Goal: Task Accomplishment & Management: Manage account settings

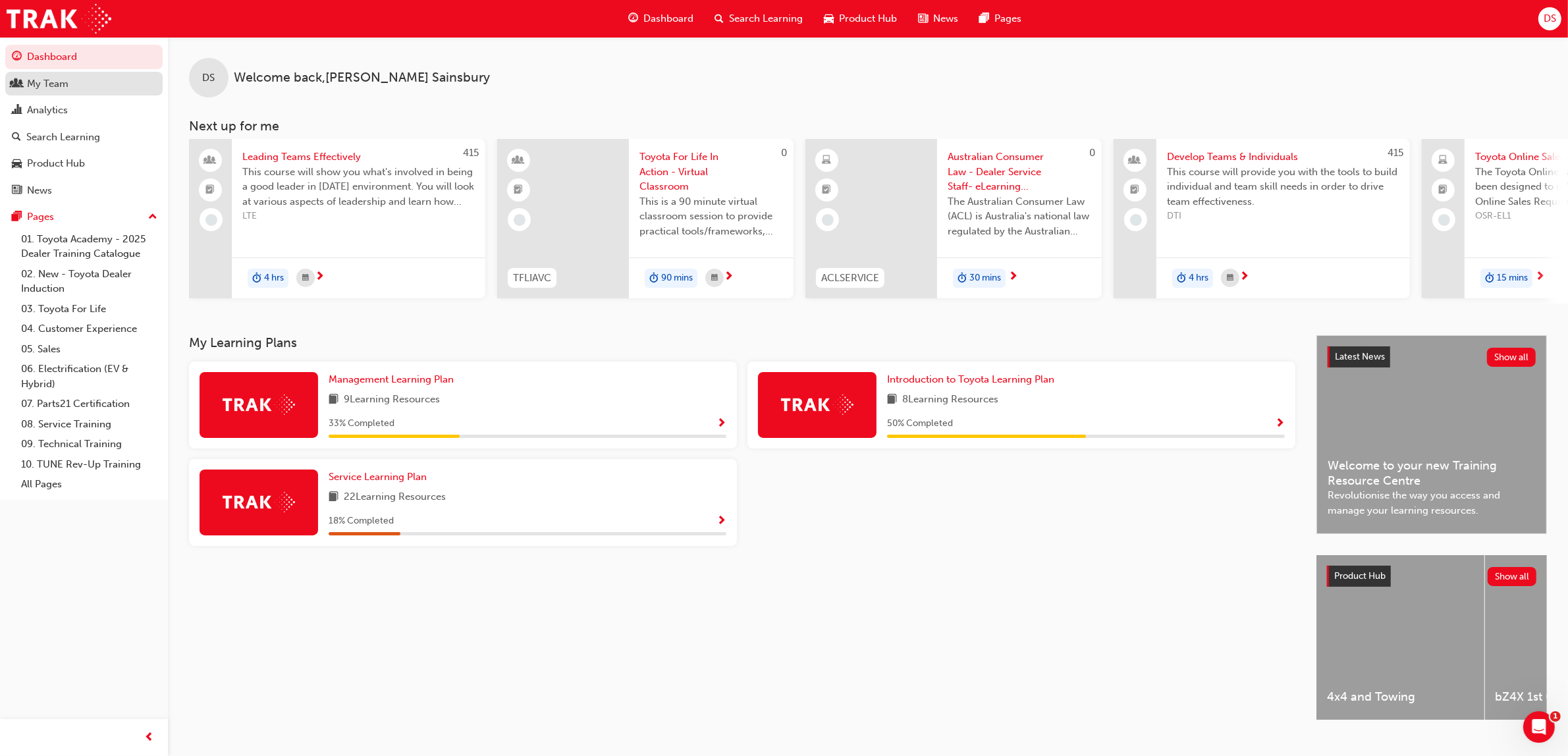
click at [55, 82] on div "My Team" at bounding box center [47, 84] width 41 height 15
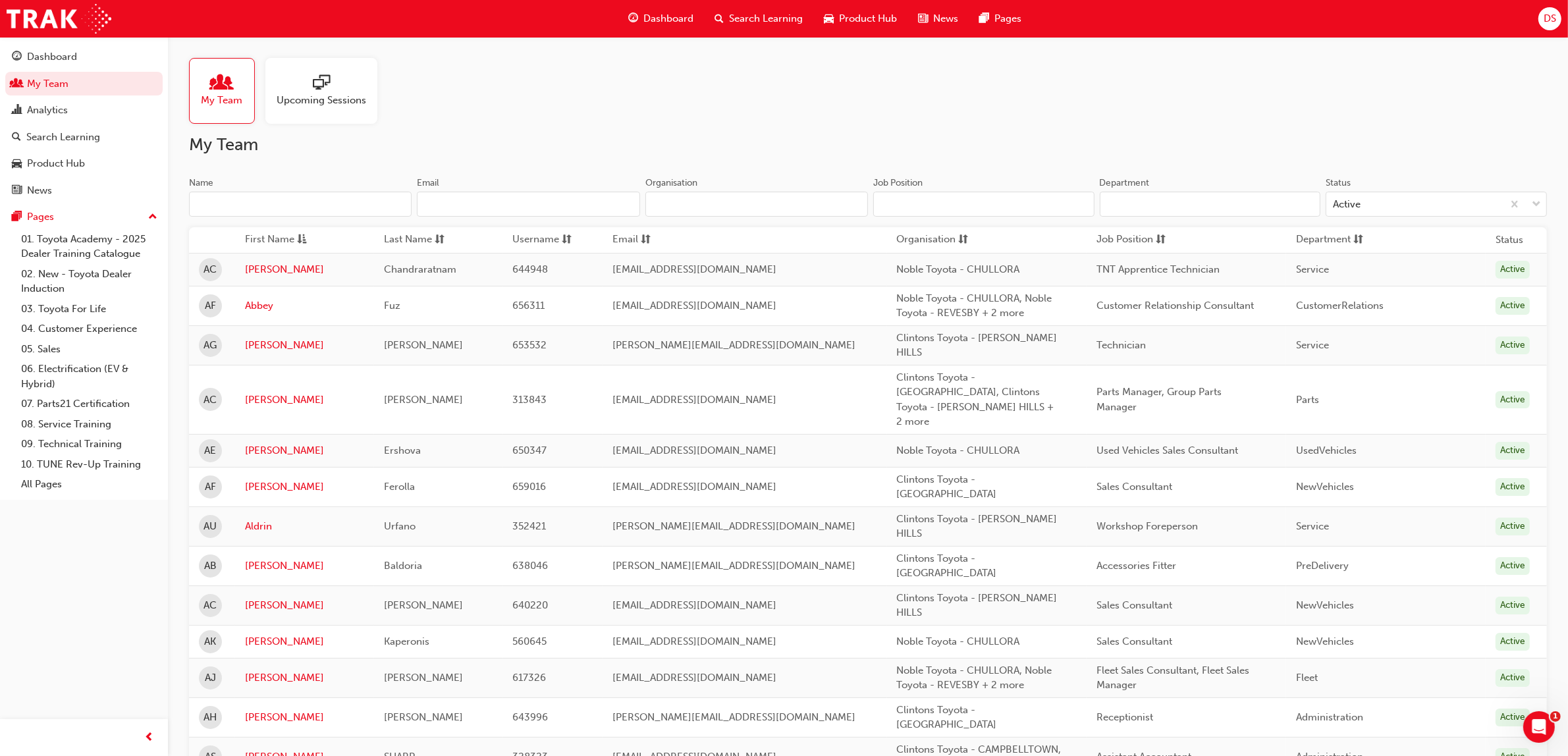
click at [289, 212] on input "Name" at bounding box center [300, 204] width 223 height 25
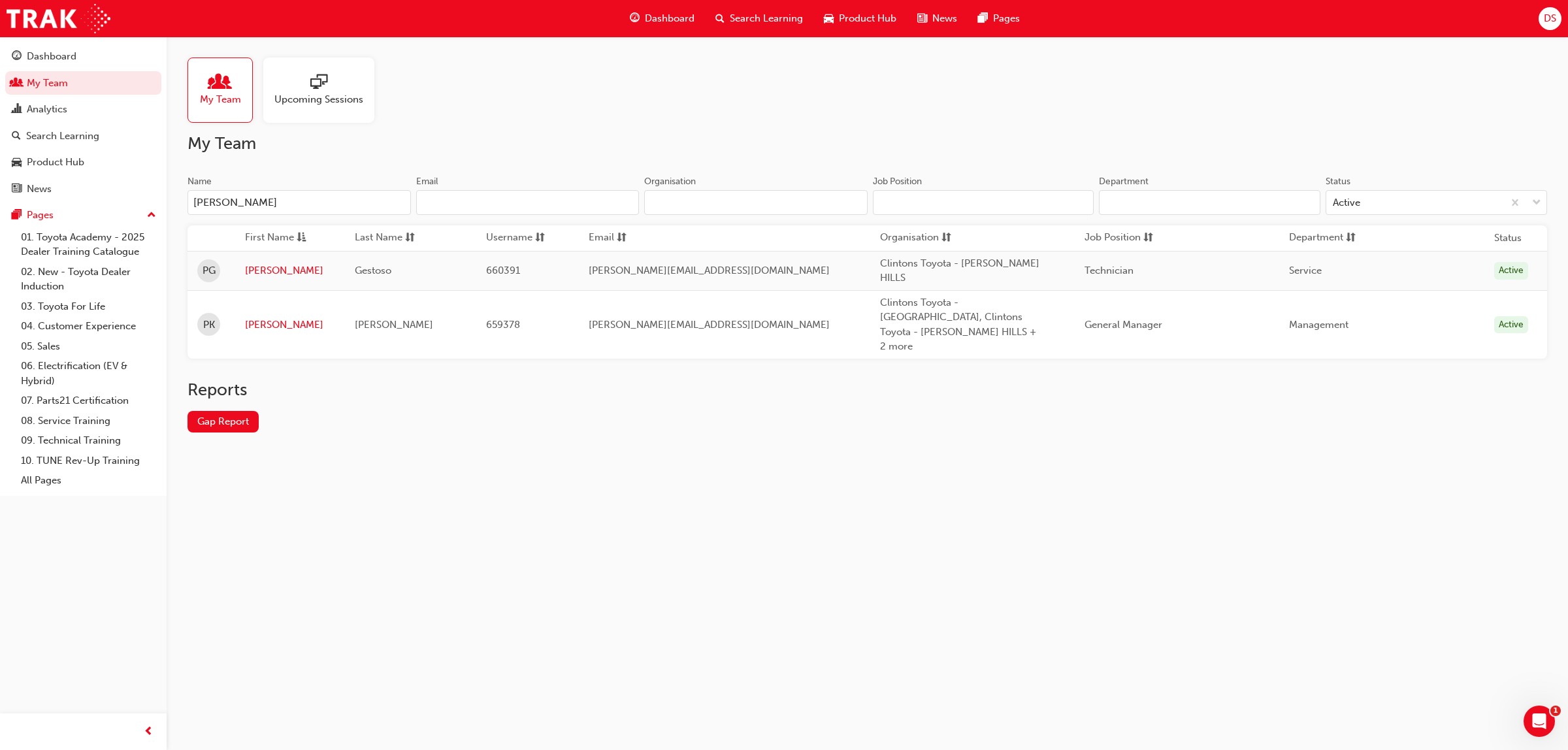
type input "peter"
click at [256, 263] on link "[PERSON_NAME]" at bounding box center [290, 271] width 90 height 15
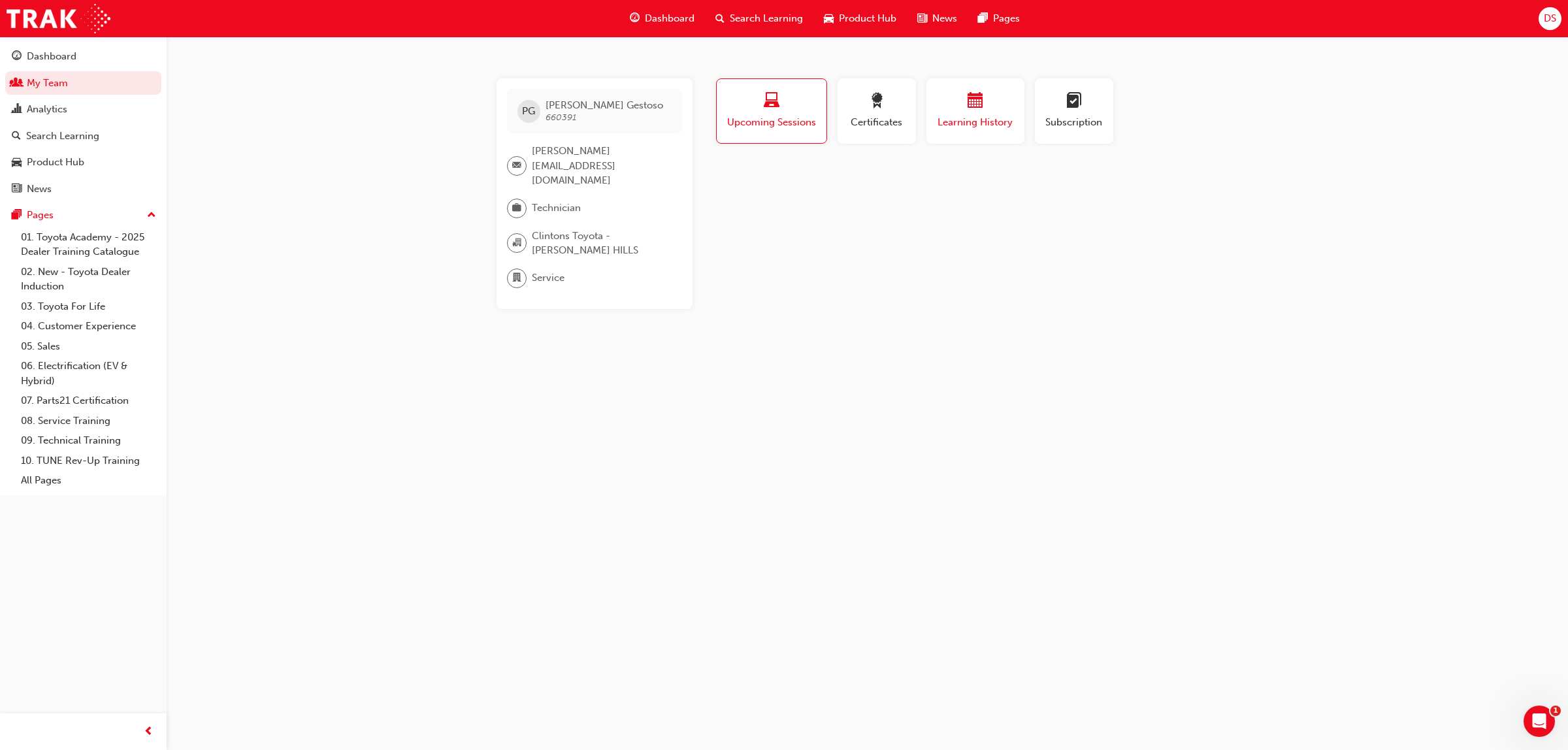
click at [980, 108] on span "calendar-icon" at bounding box center [975, 101] width 16 height 17
click at [746, 17] on span "Search Learning" at bounding box center [766, 19] width 73 height 15
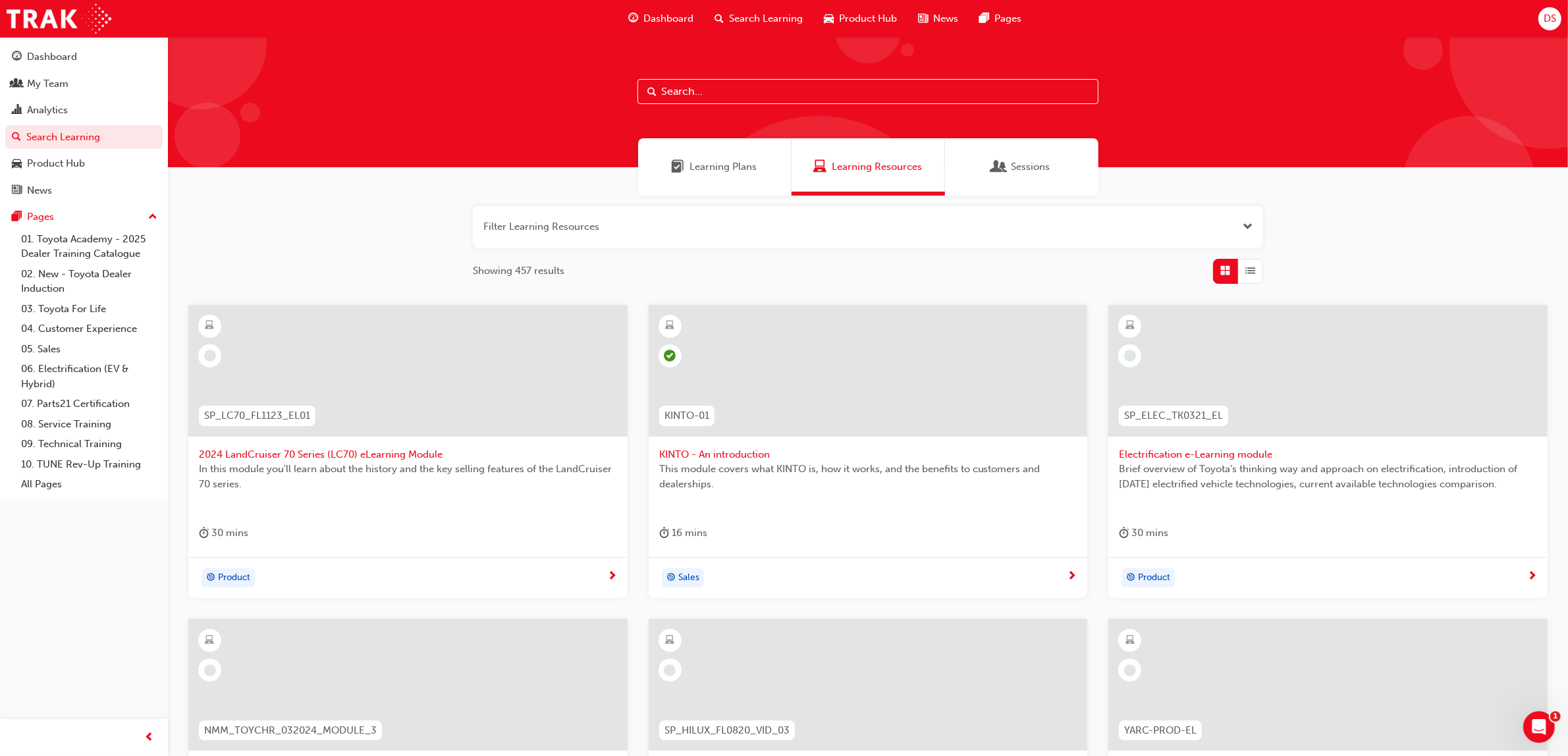
click at [587, 229] on button "button" at bounding box center [868, 227] width 790 height 42
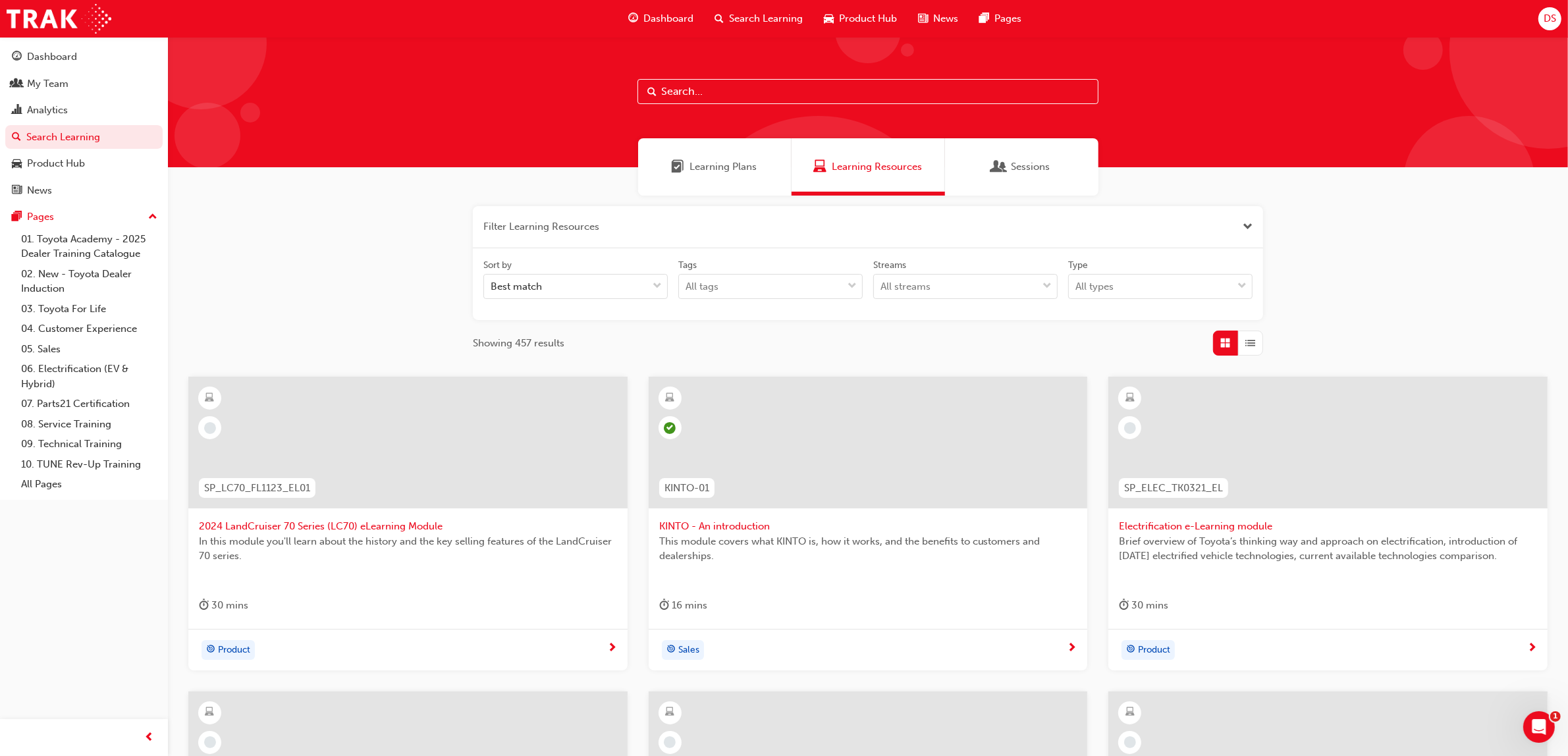
click at [707, 91] on input "text" at bounding box center [868, 92] width 461 height 25
type input "tfl"
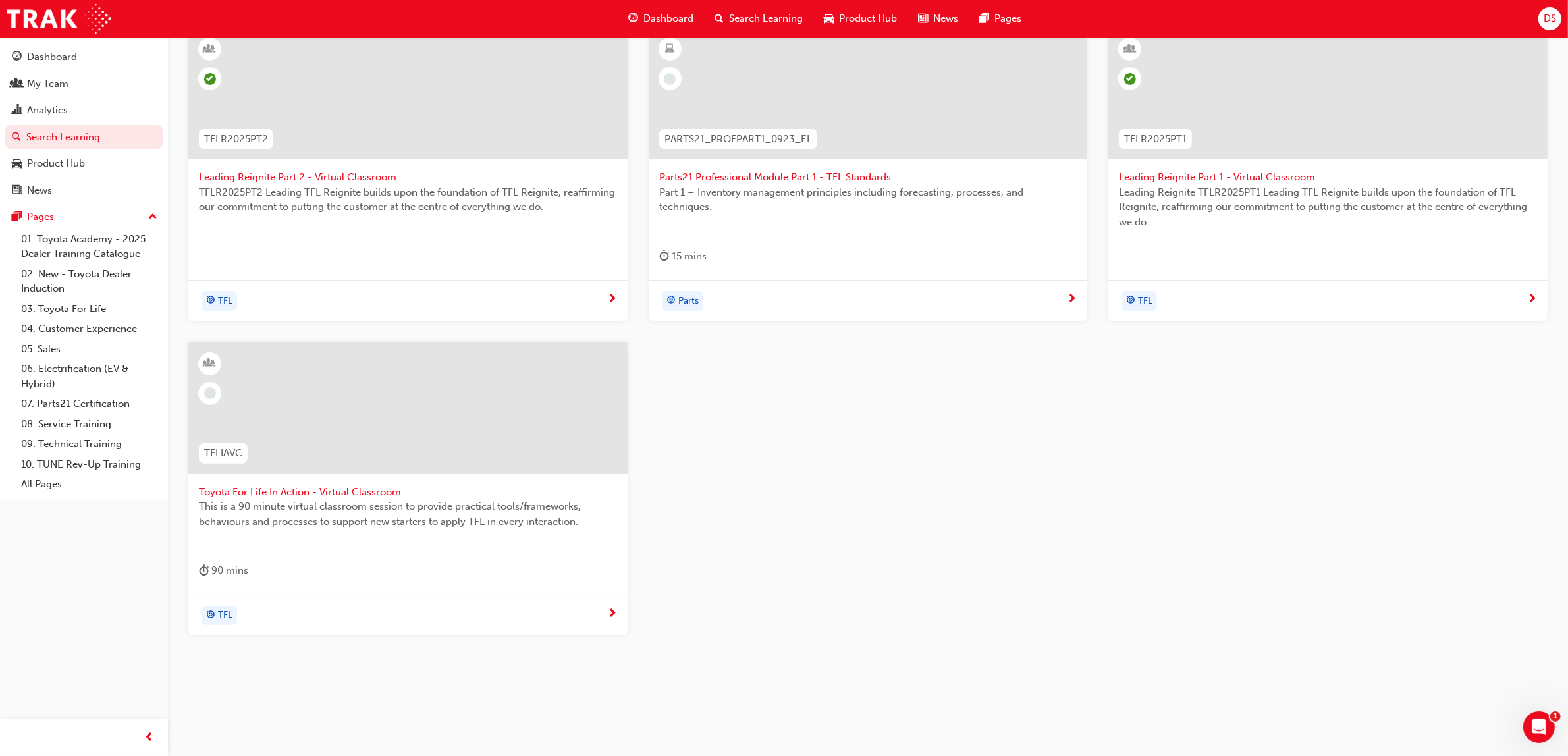
scroll to position [353, 0]
click at [423, 417] on div at bounding box center [407, 404] width 439 height 132
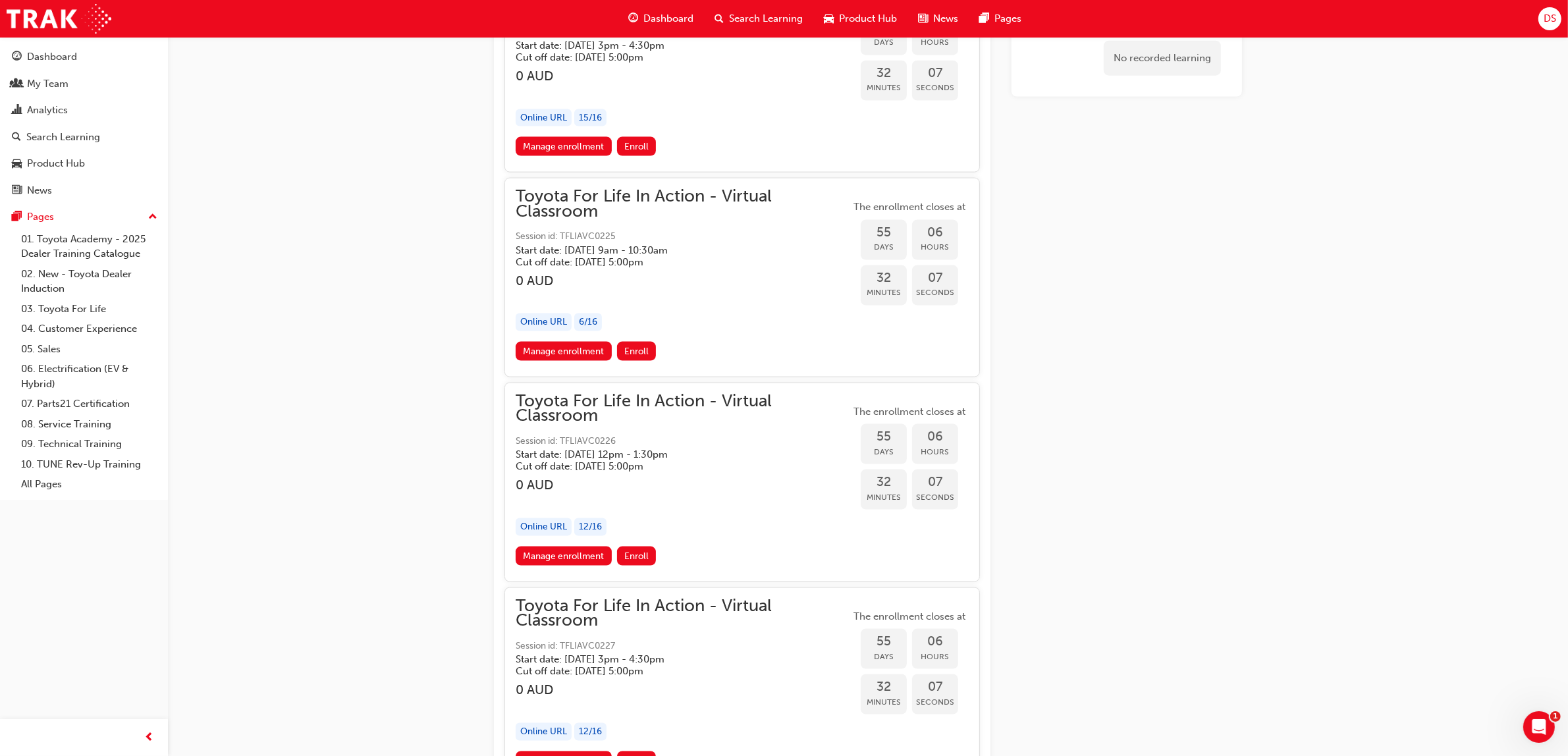
scroll to position [14904, 0]
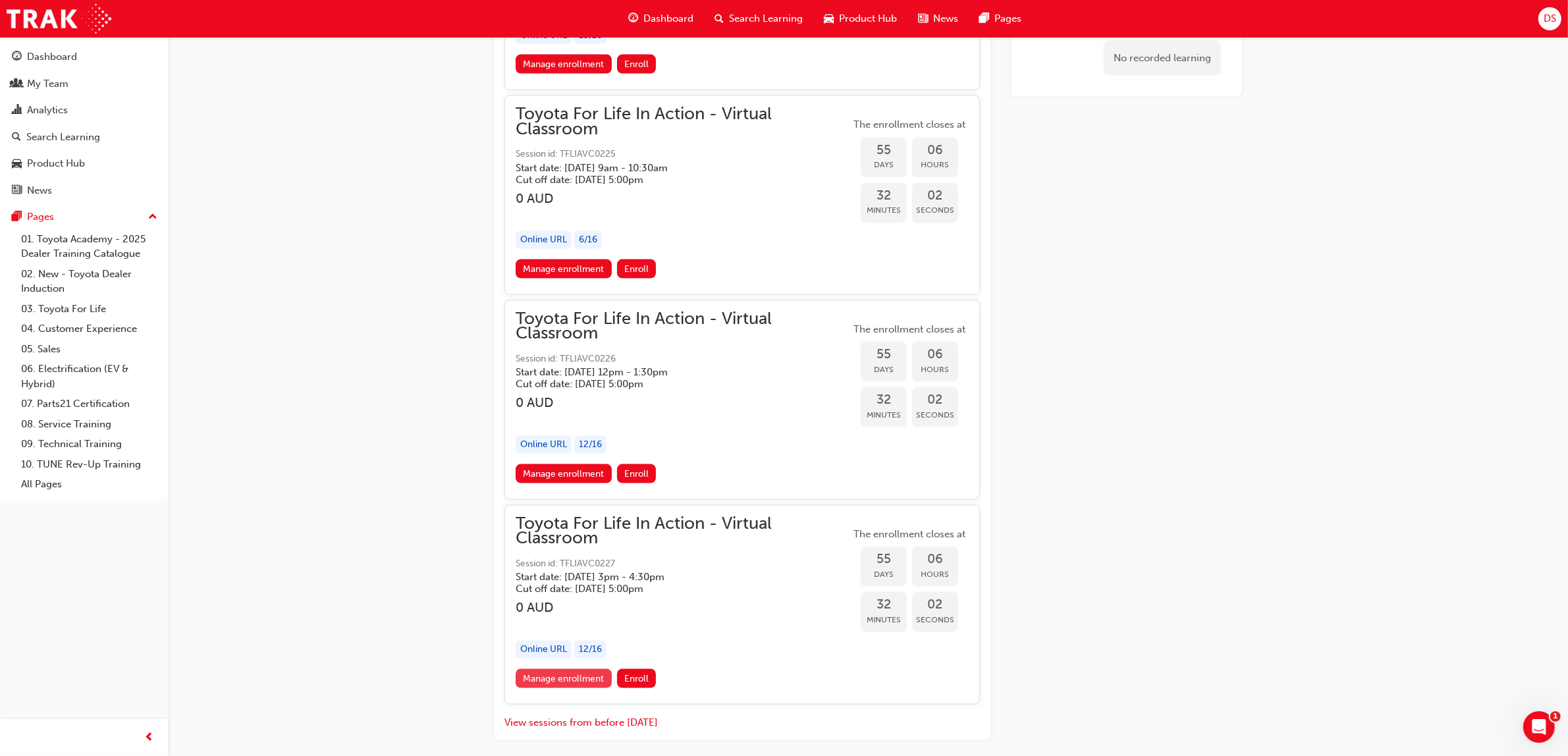
click at [577, 670] on link "Manage enrollment" at bounding box center [563, 679] width 96 height 19
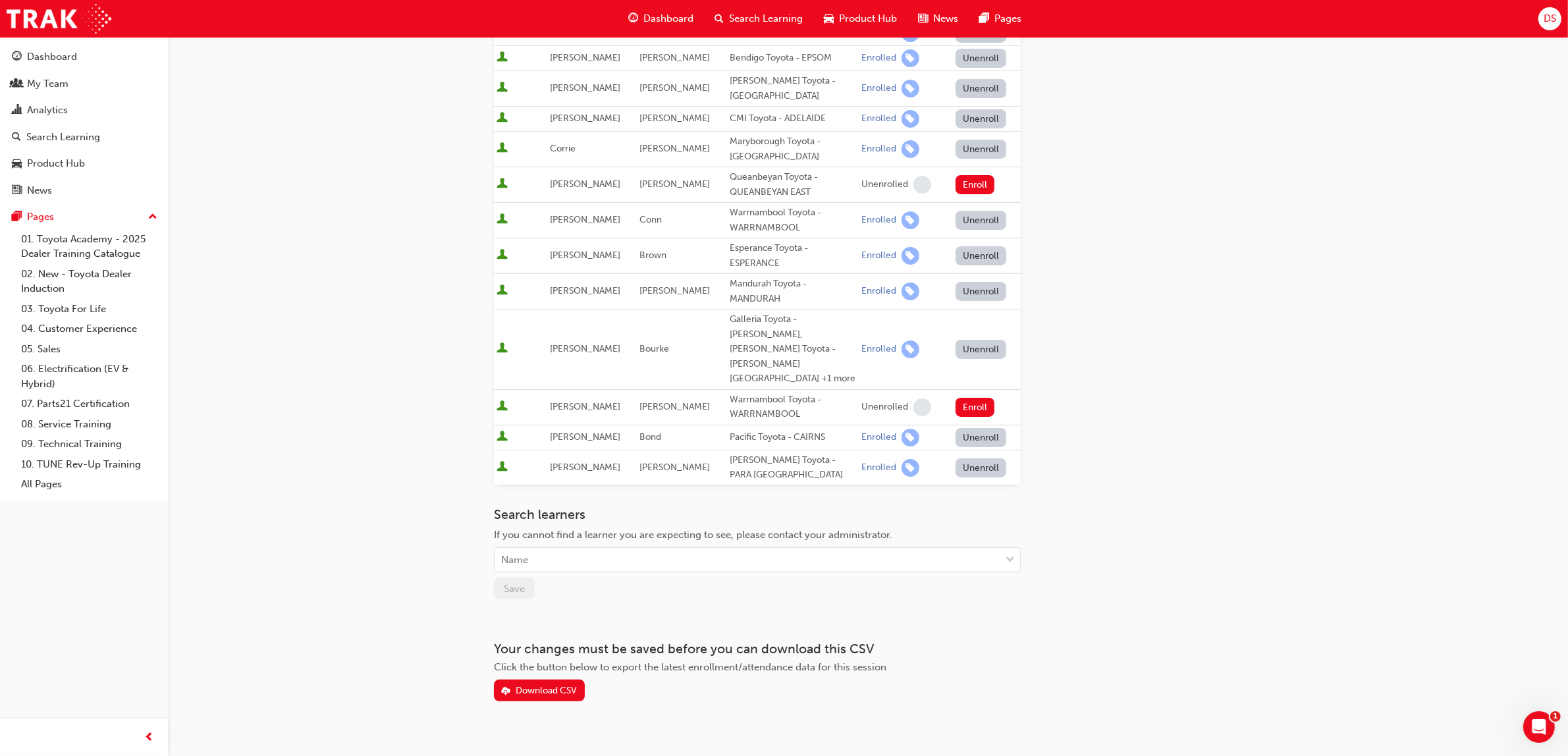
scroll to position [290, 0]
click at [537, 548] on div "Name" at bounding box center [747, 559] width 506 height 23
type input "peter"
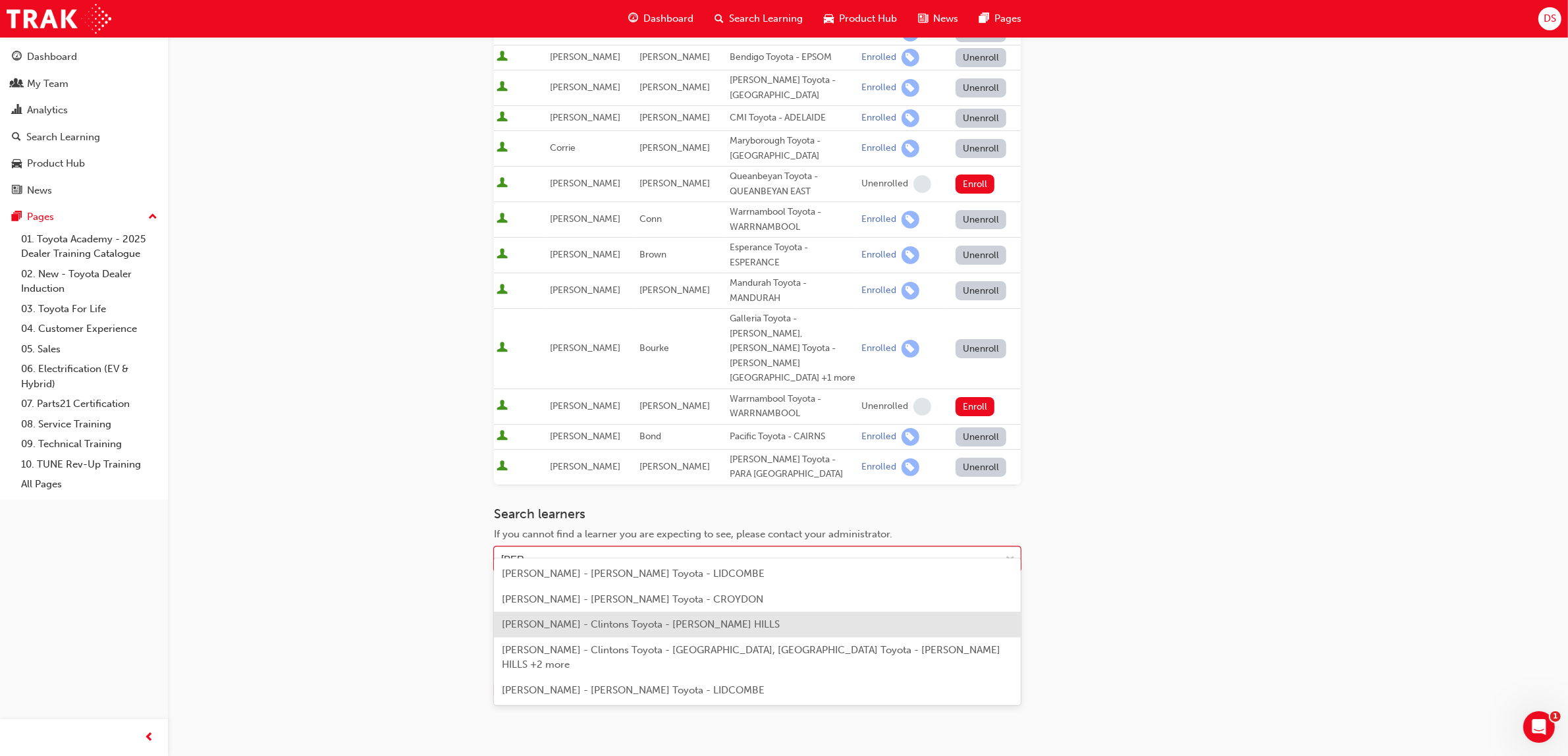
click at [544, 627] on span "Peter Gestoso - Clintons Toyota - GREGORY HILLS" at bounding box center [641, 624] width 278 height 12
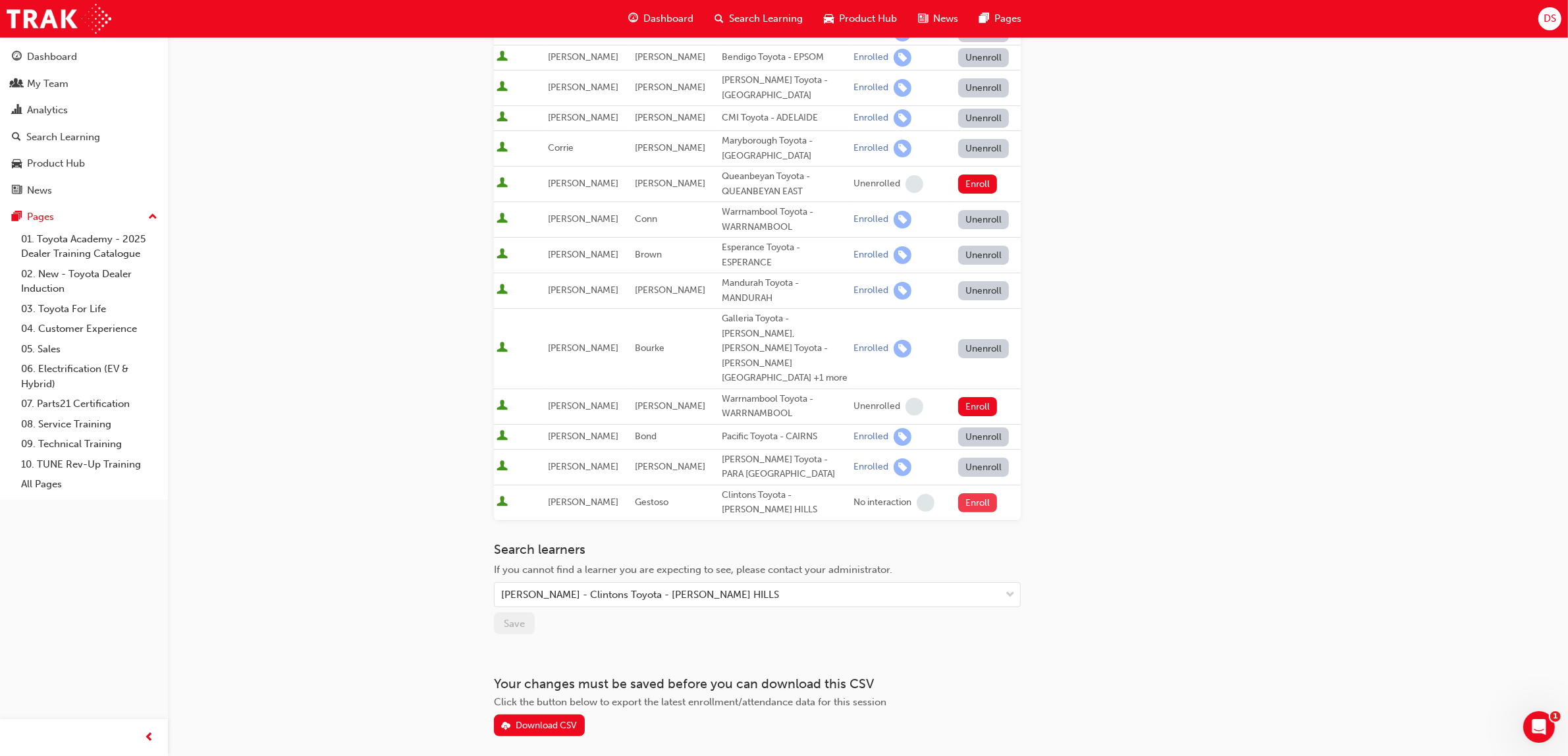
click at [975, 493] on button "Enroll" at bounding box center [978, 502] width 39 height 19
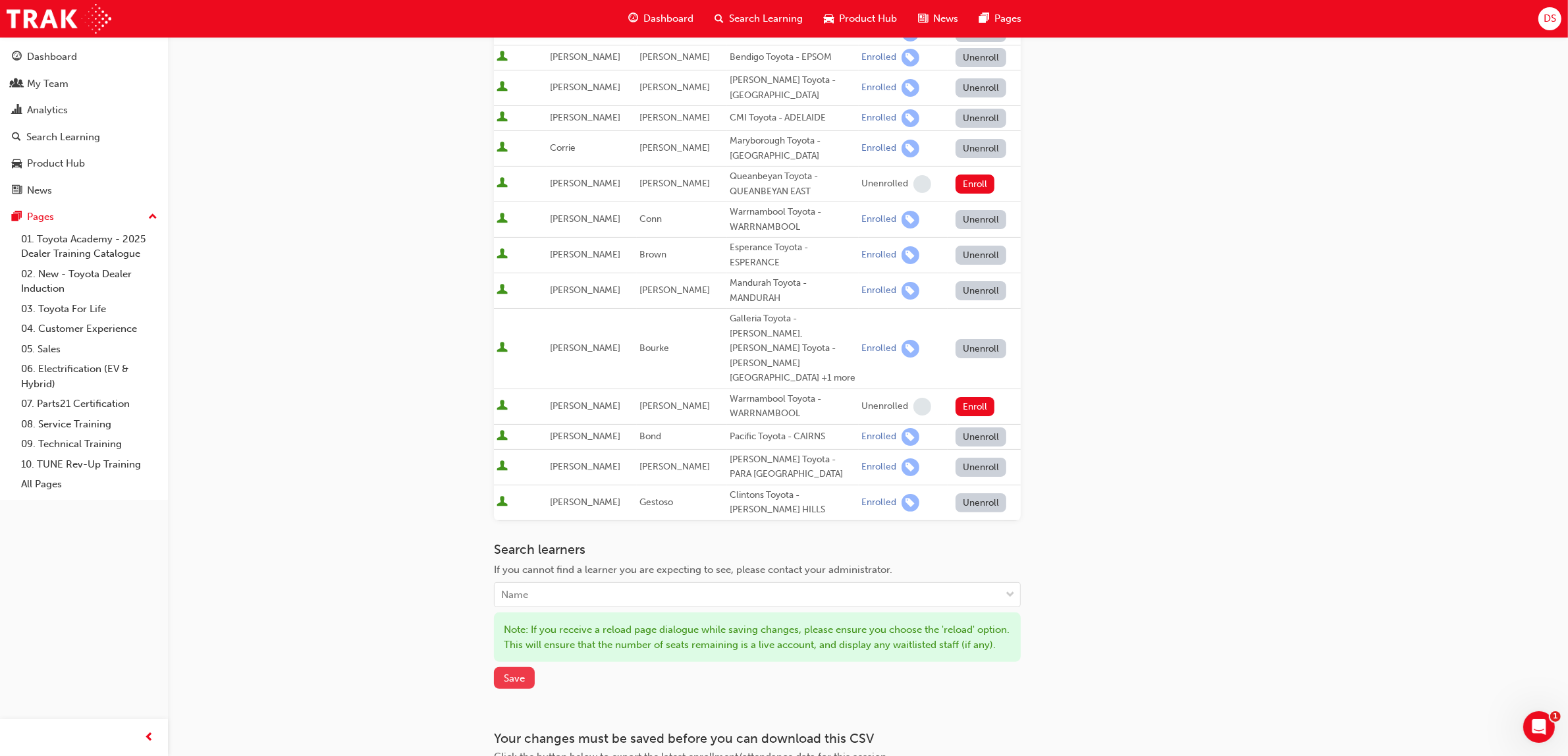
click at [512, 672] on span "Save" at bounding box center [514, 678] width 21 height 12
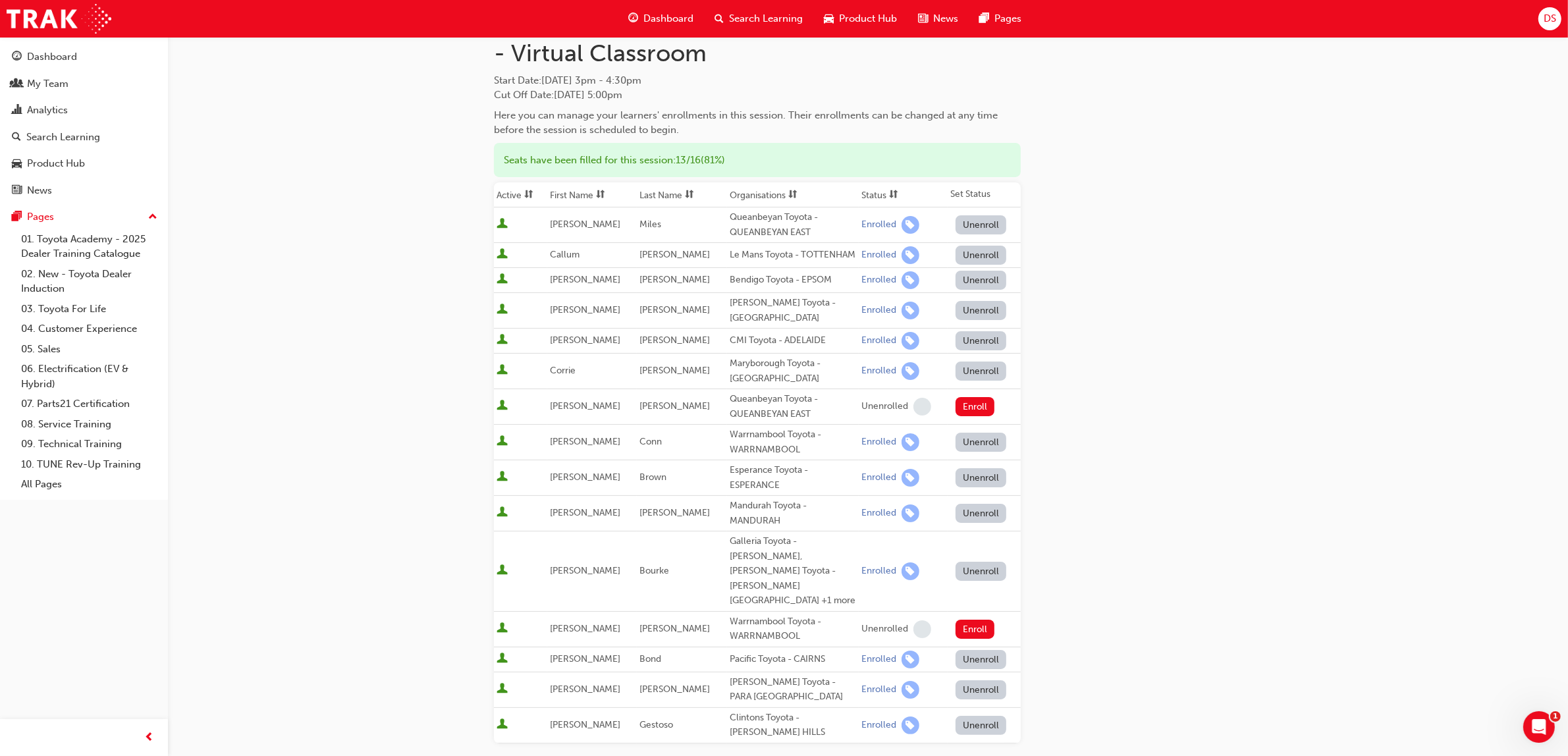
scroll to position [0, 0]
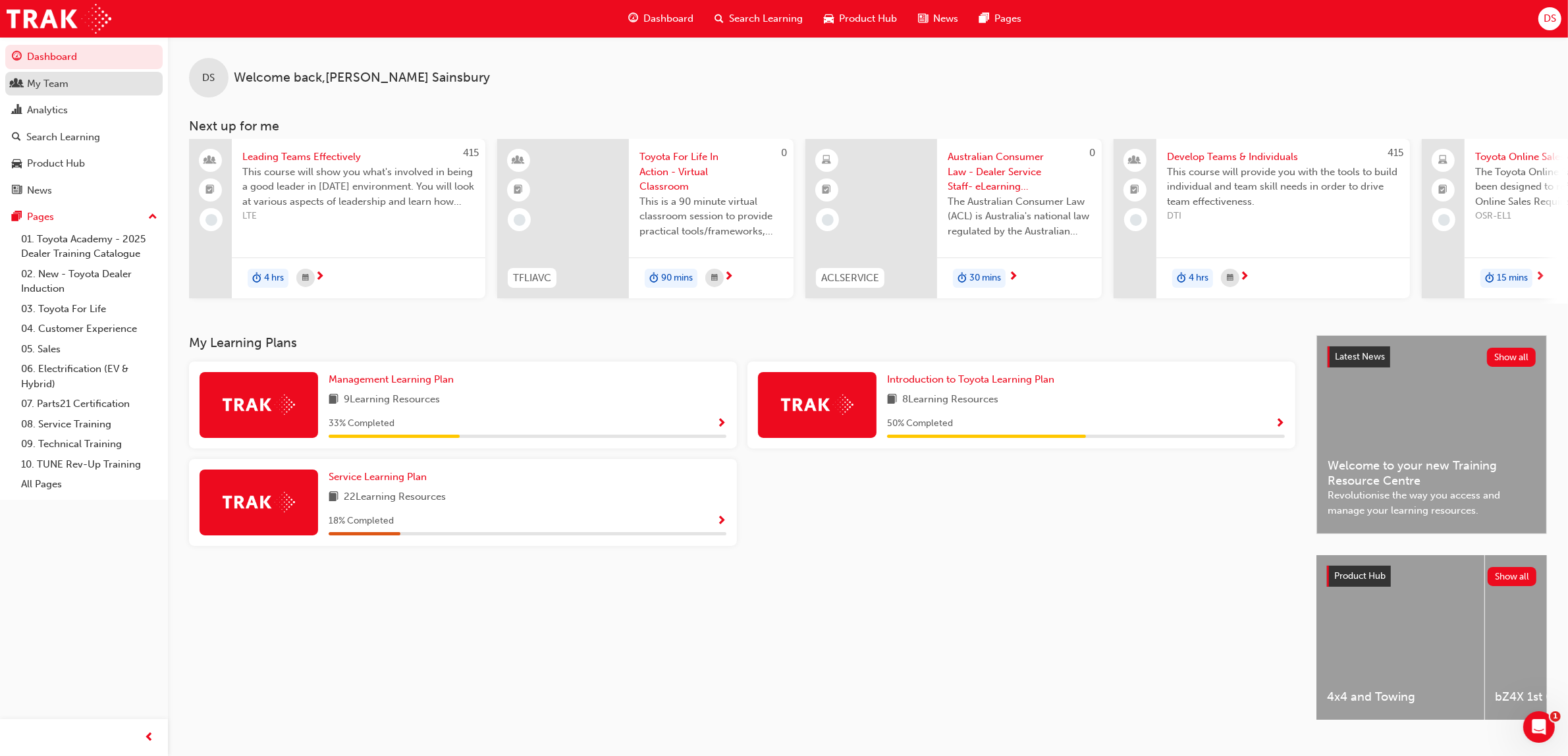
click at [67, 84] on div "My Team" at bounding box center [47, 84] width 41 height 15
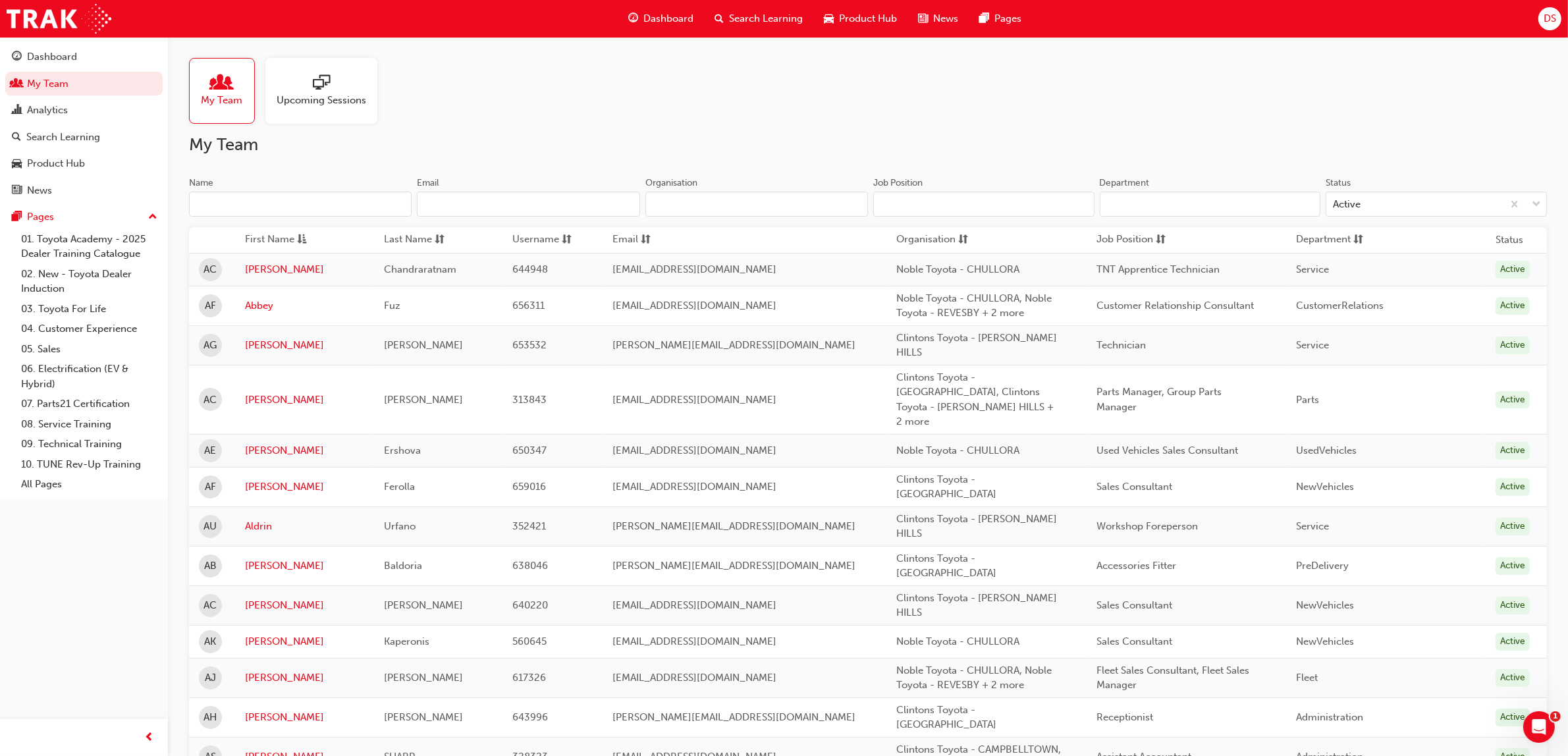
click at [320, 202] on input "Name" at bounding box center [300, 204] width 223 height 25
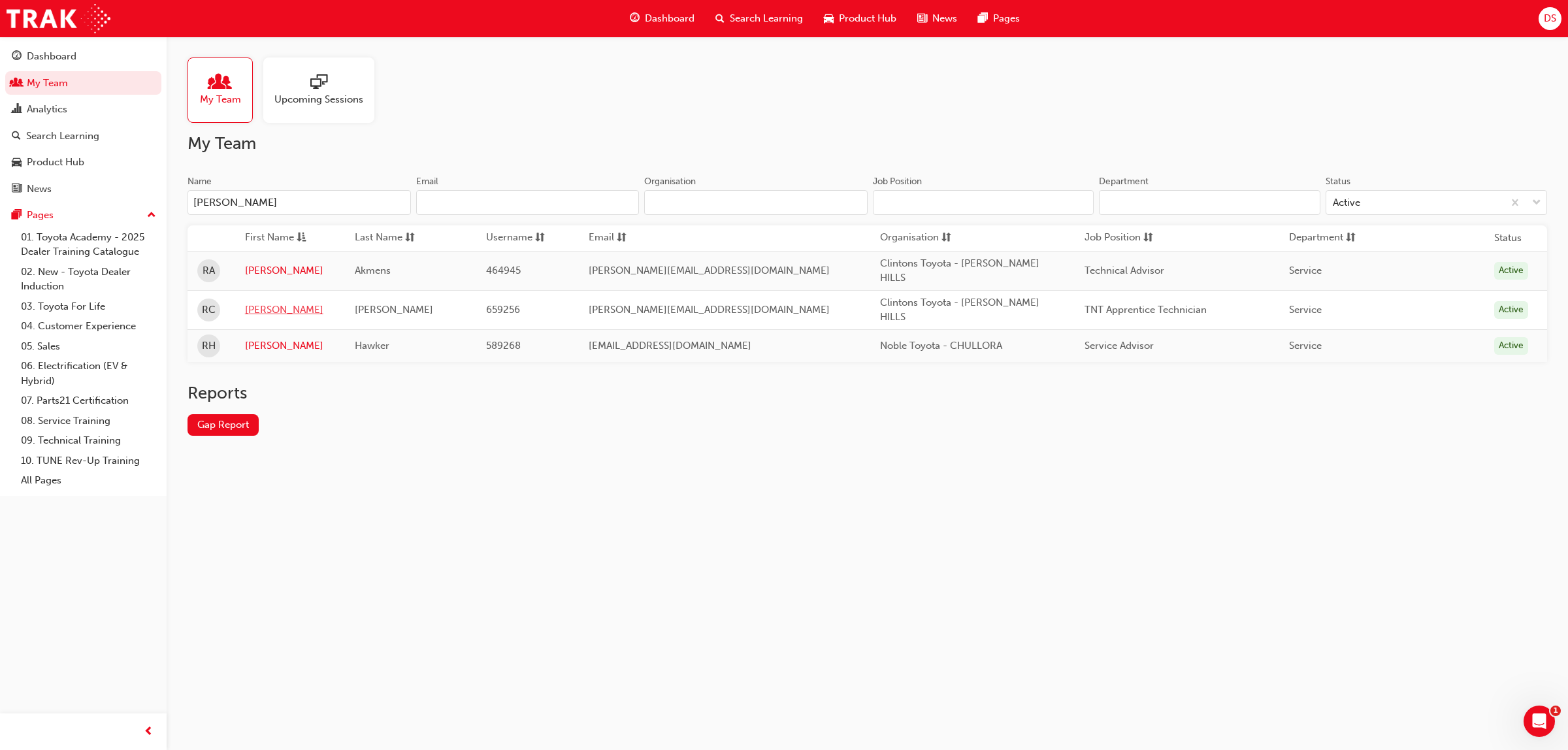
type input "[PERSON_NAME]"
click at [266, 303] on link "[PERSON_NAME]" at bounding box center [290, 310] width 90 height 15
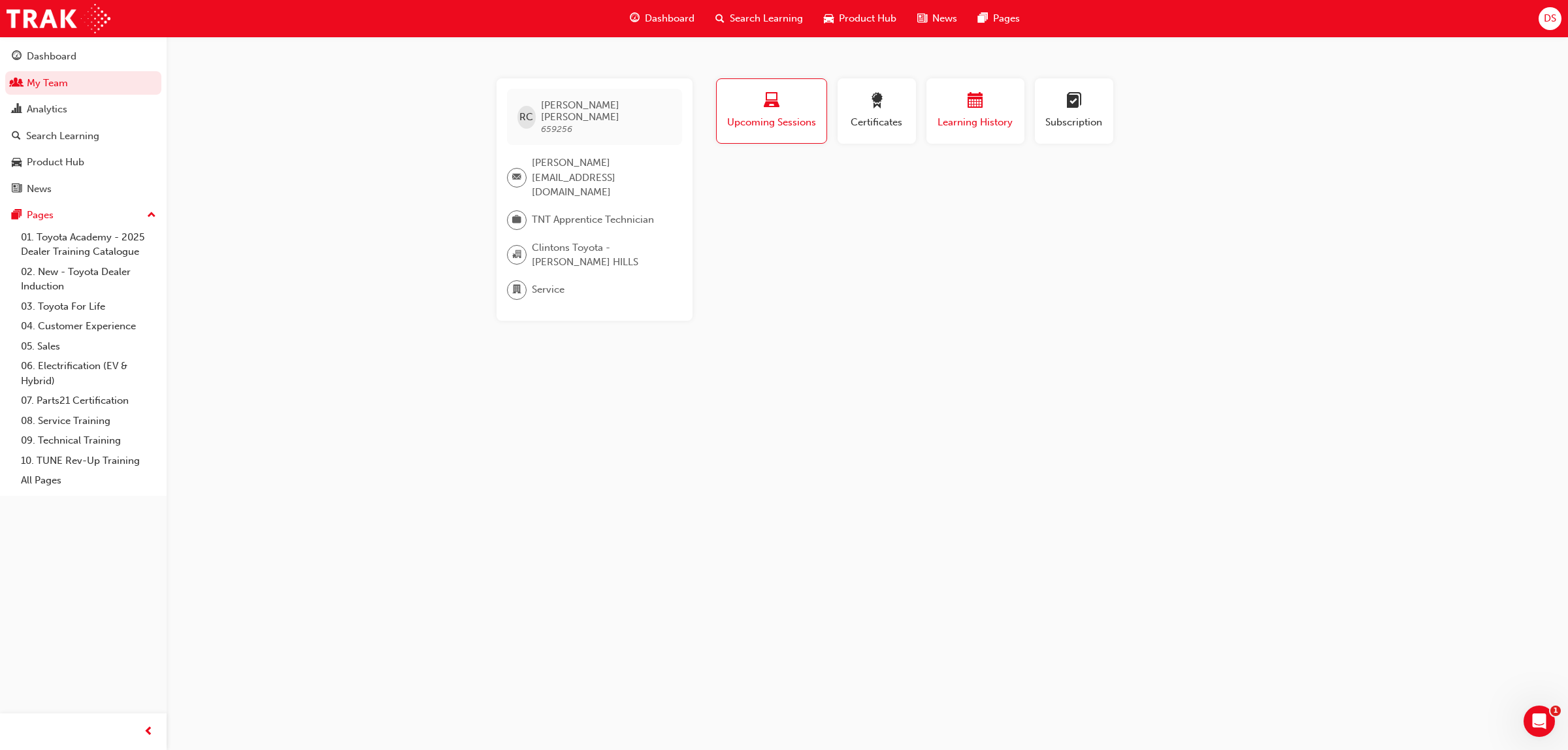
click at [987, 105] on div "button" at bounding box center [975, 102] width 79 height 20
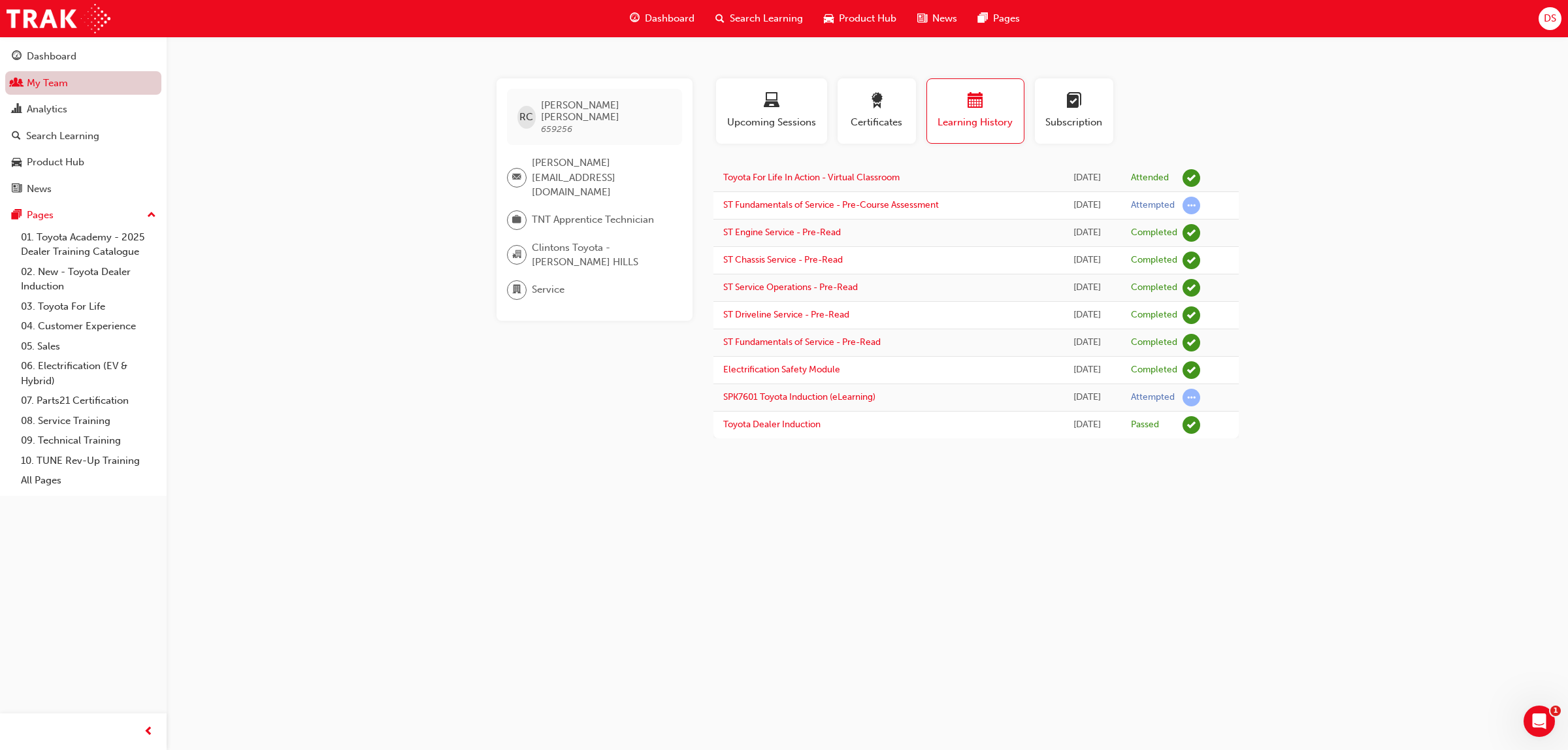
click at [67, 82] on link "My Team" at bounding box center [84, 83] width 156 height 24
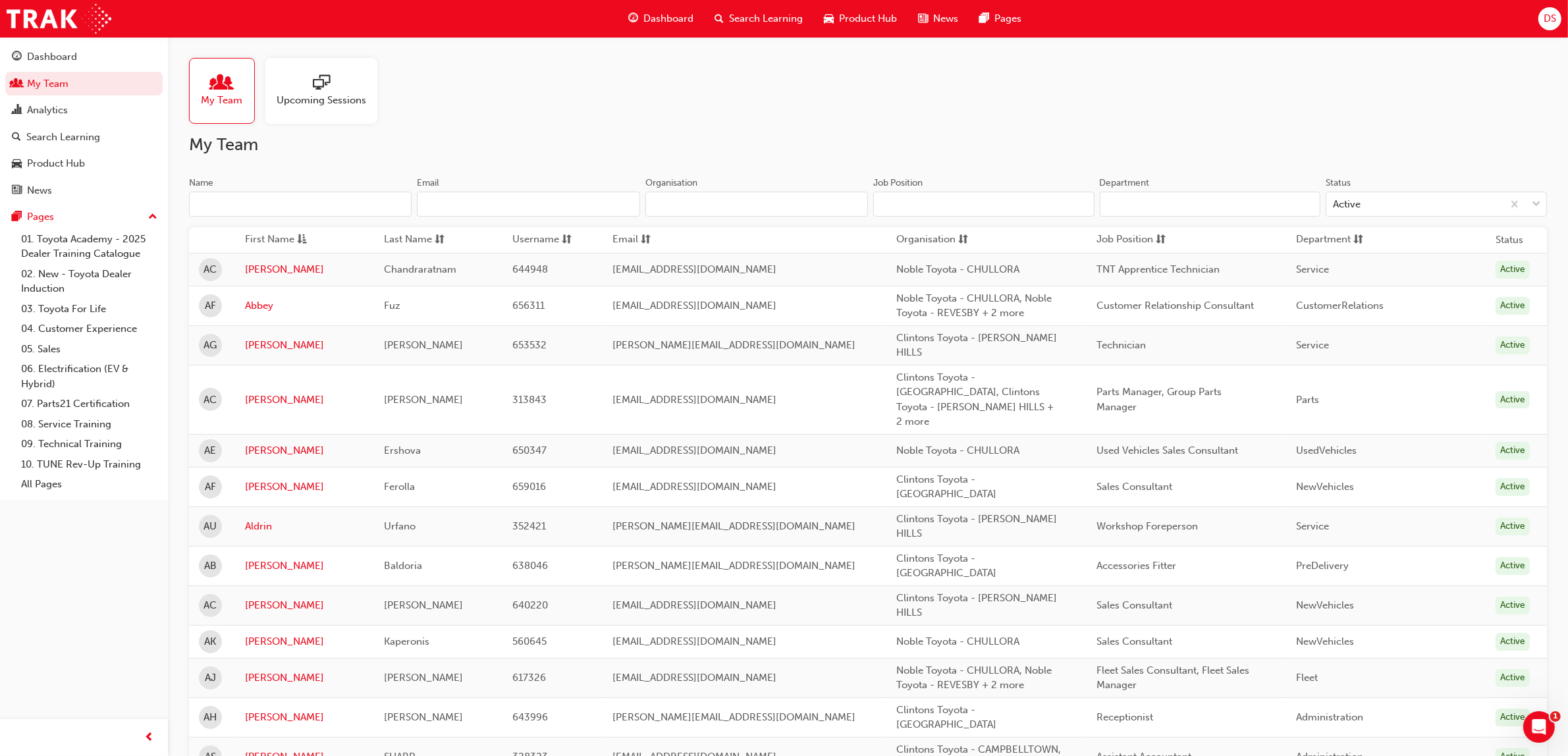
click at [283, 200] on input "Name" at bounding box center [300, 204] width 223 height 25
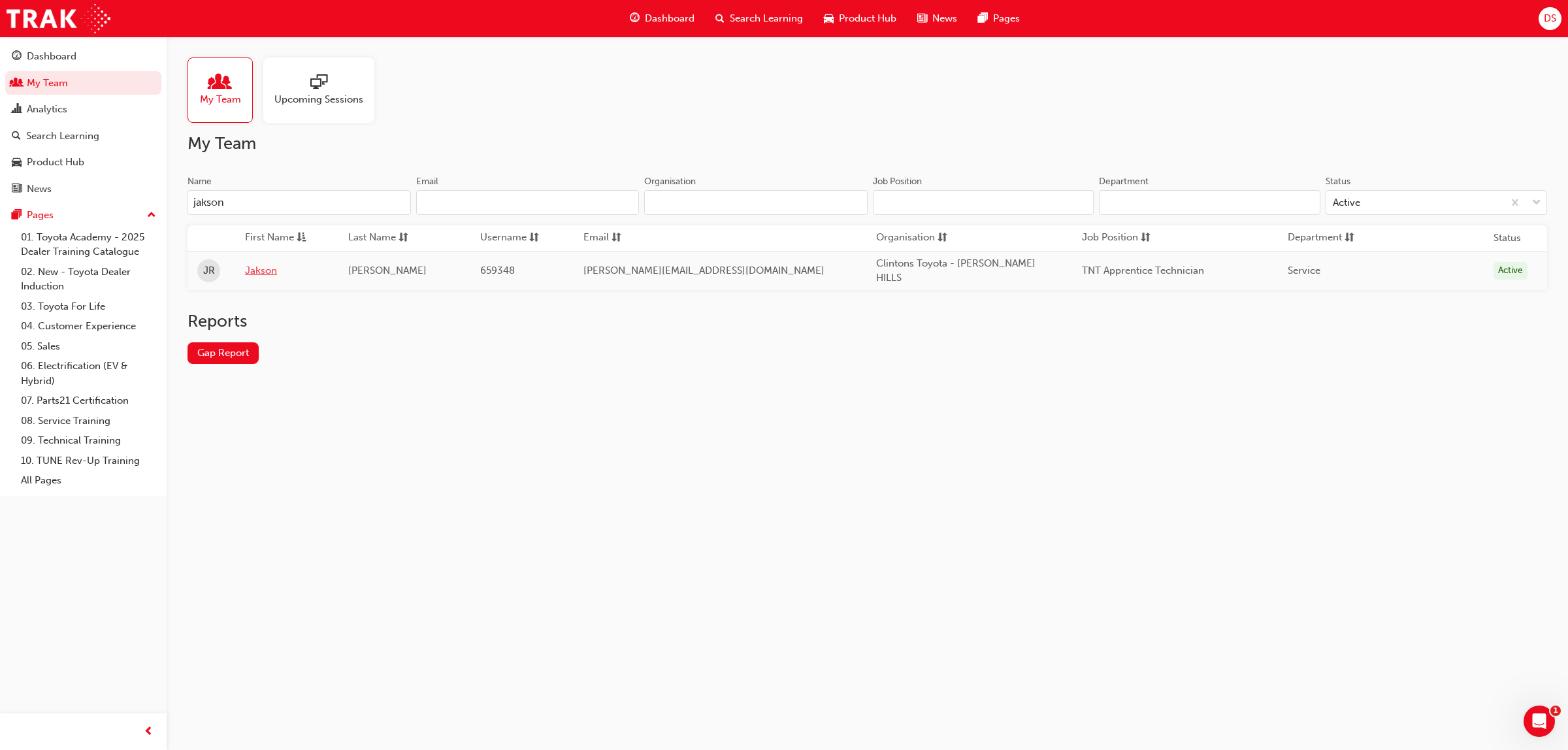
type input "jakson"
click at [268, 268] on link "Jakson" at bounding box center [286, 271] width 83 height 15
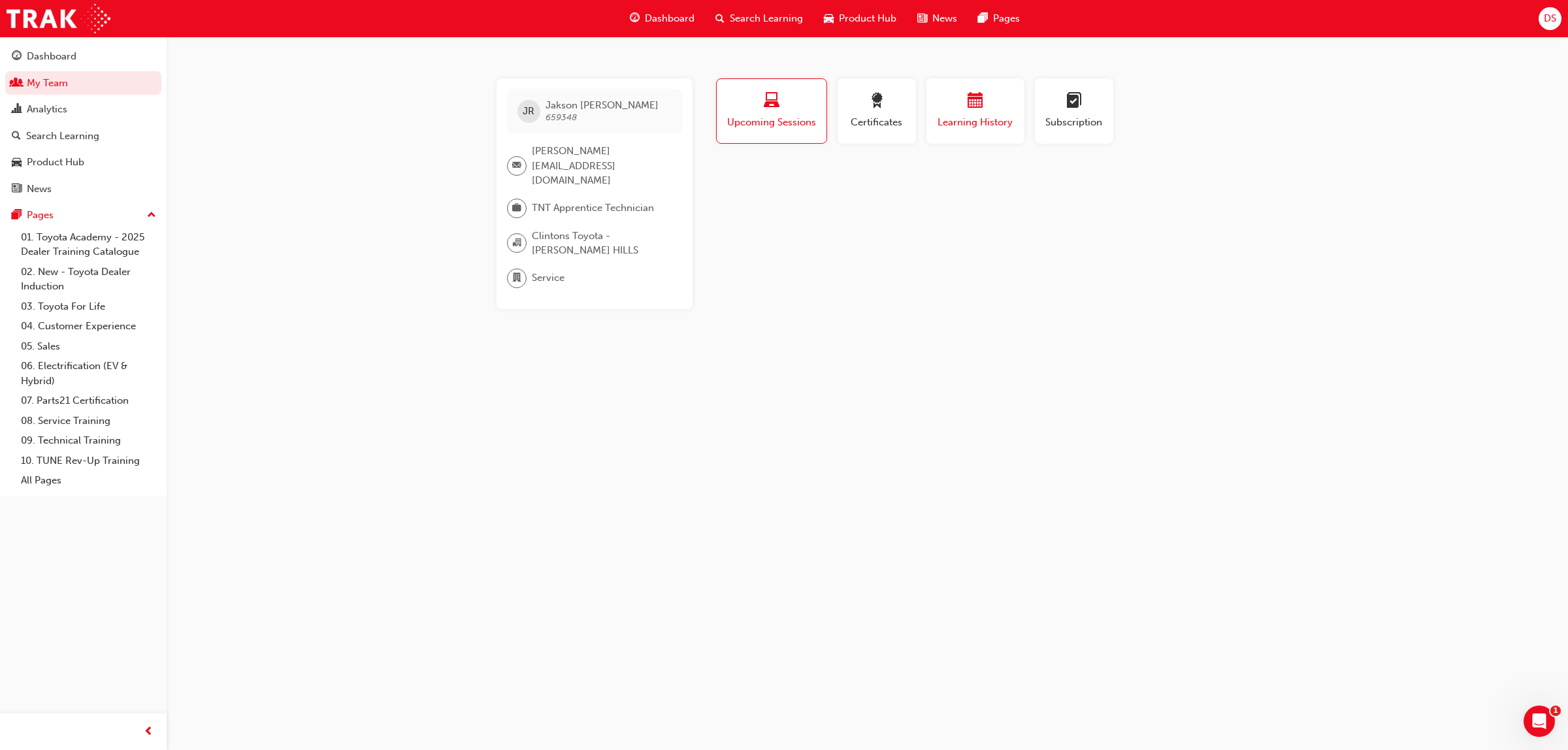
click at [988, 105] on div "button" at bounding box center [975, 102] width 79 height 20
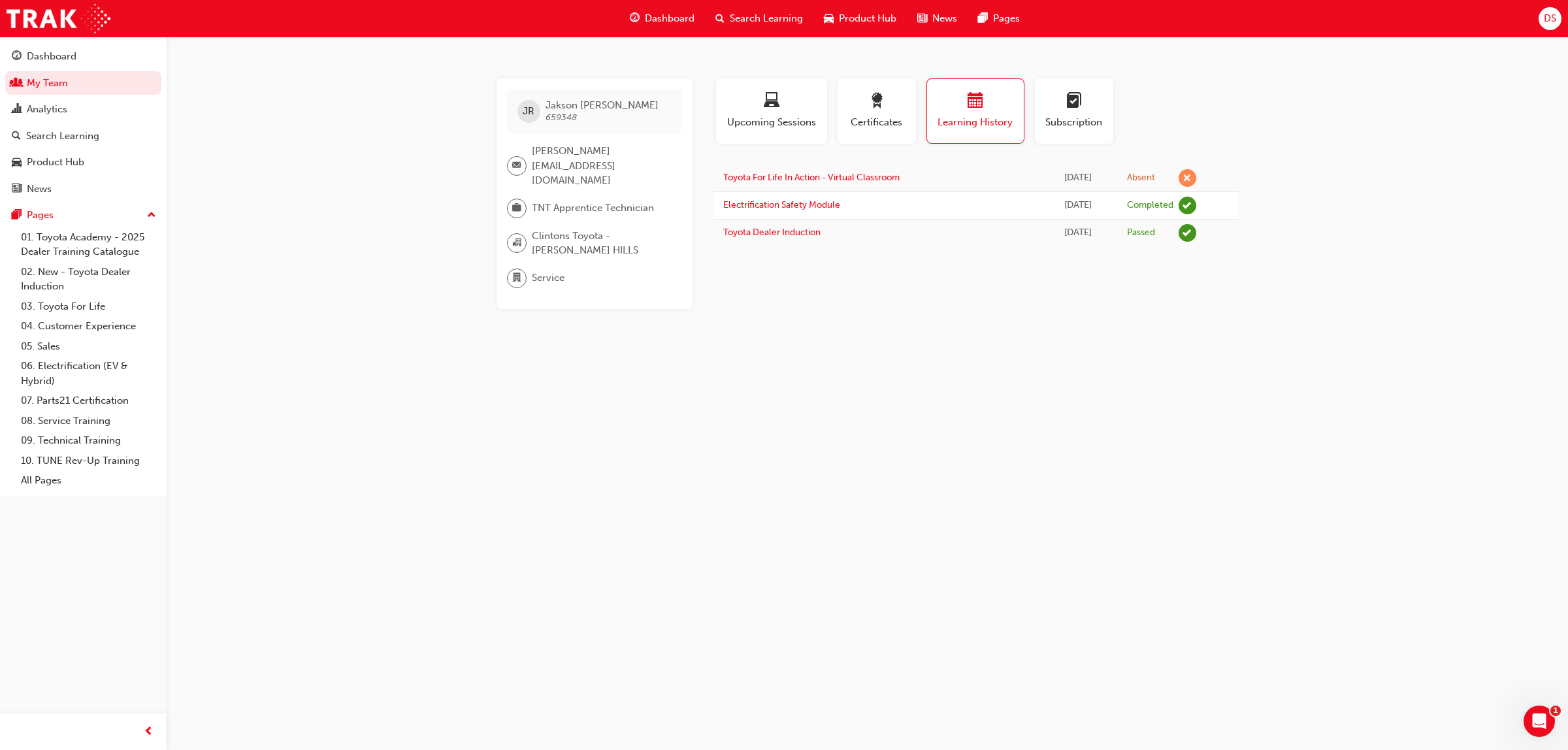
click at [753, 17] on span "Search Learning" at bounding box center [766, 19] width 73 height 15
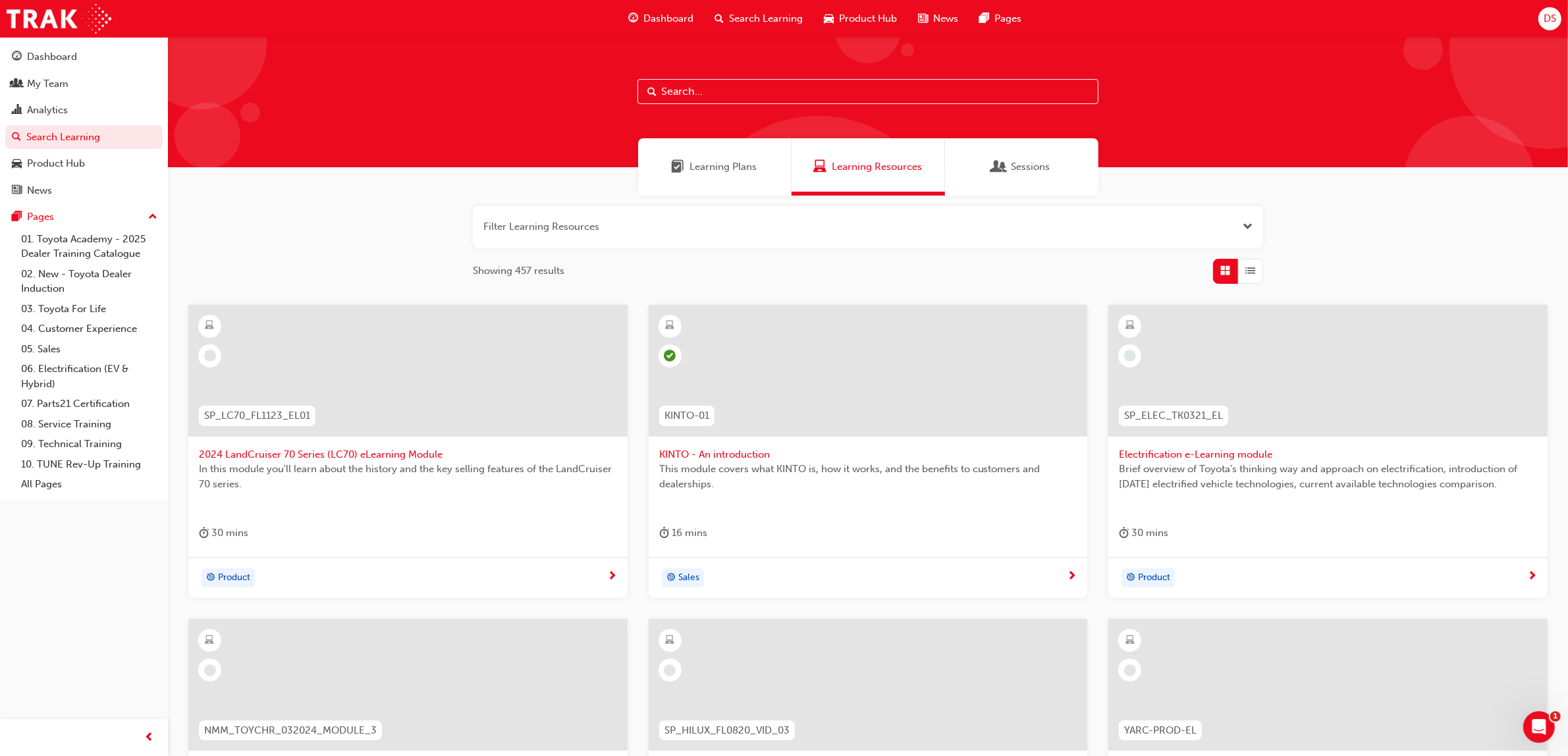
click at [703, 88] on input "text" at bounding box center [868, 92] width 461 height 25
type input "tfl"
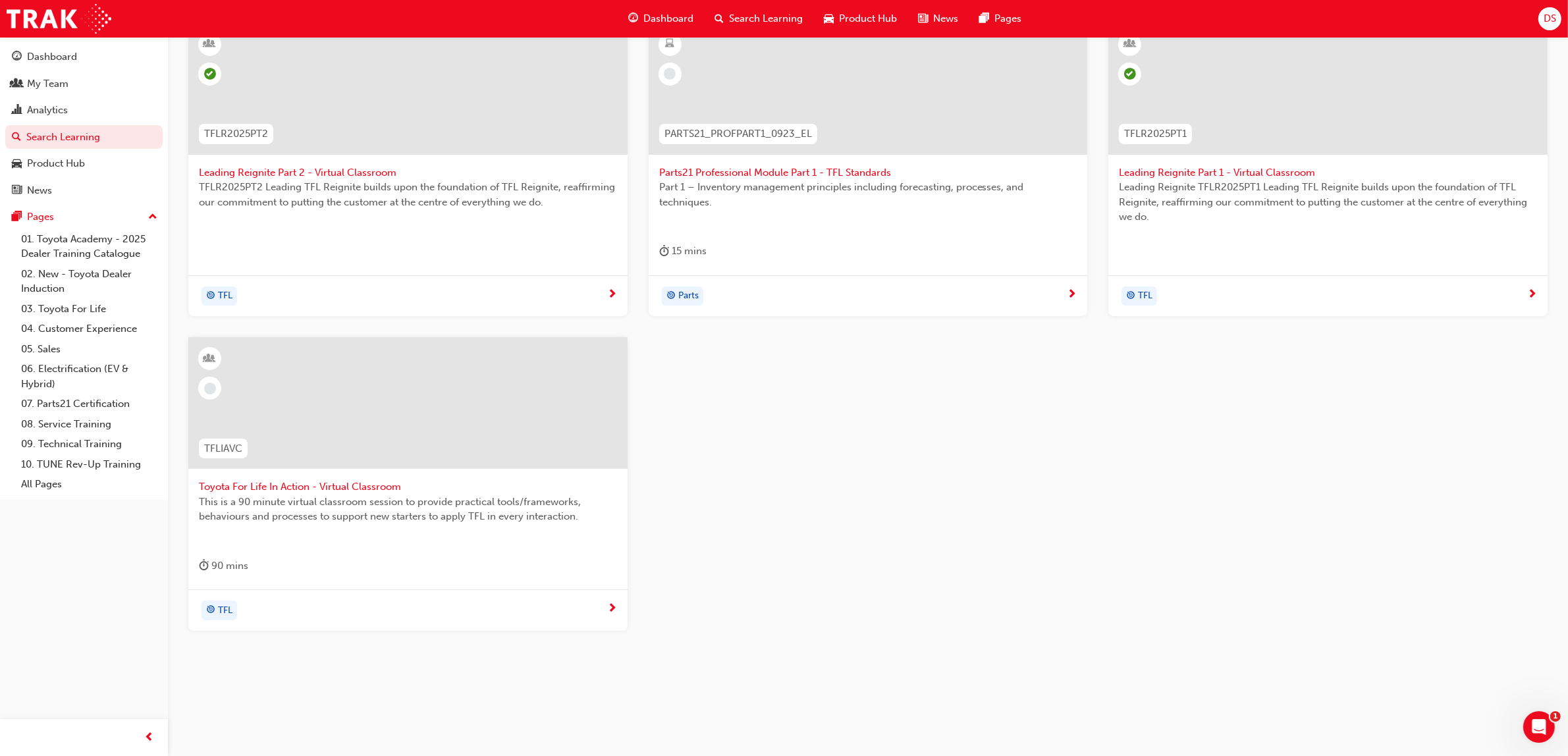
click at [414, 430] on div at bounding box center [407, 403] width 439 height 132
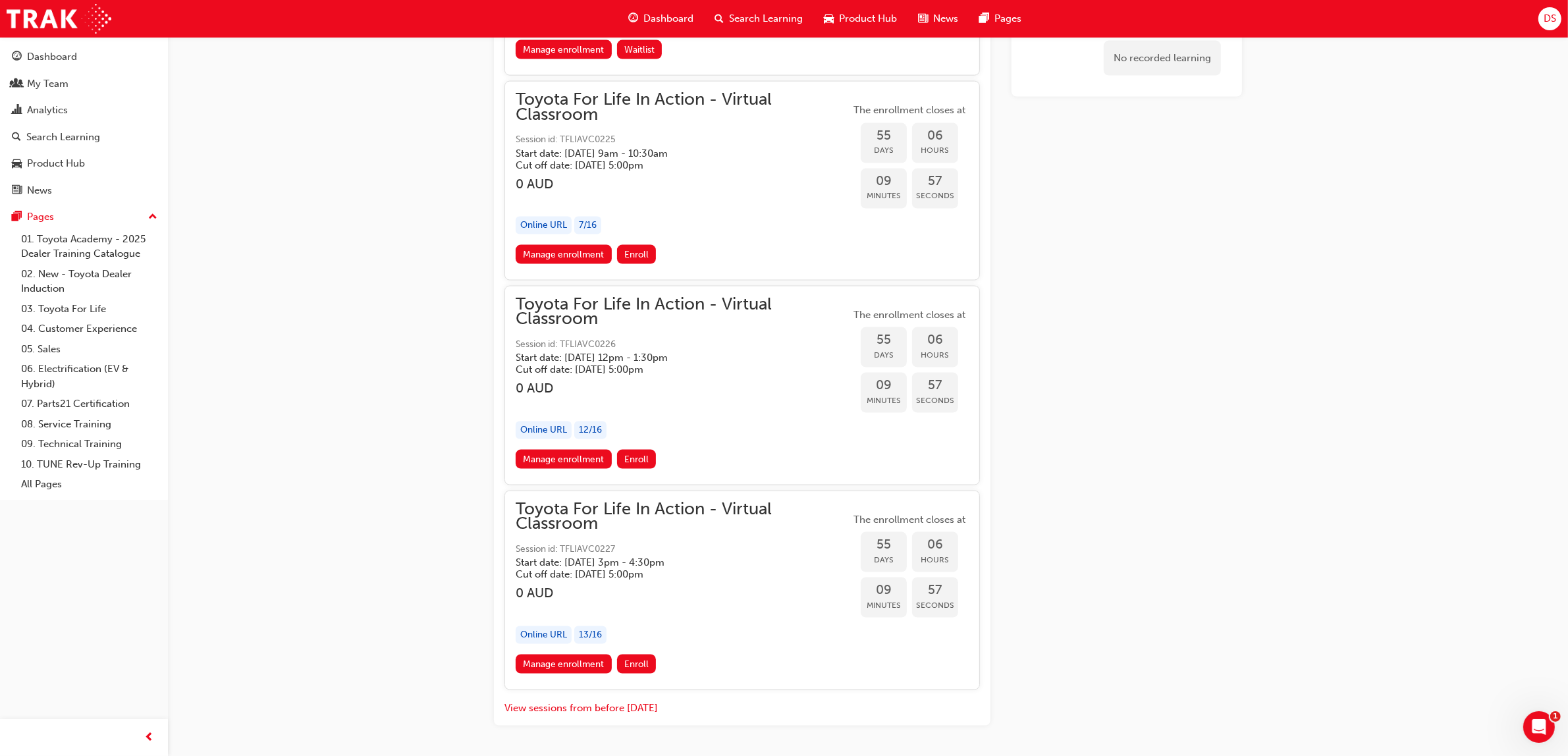
scroll to position [14944, 0]
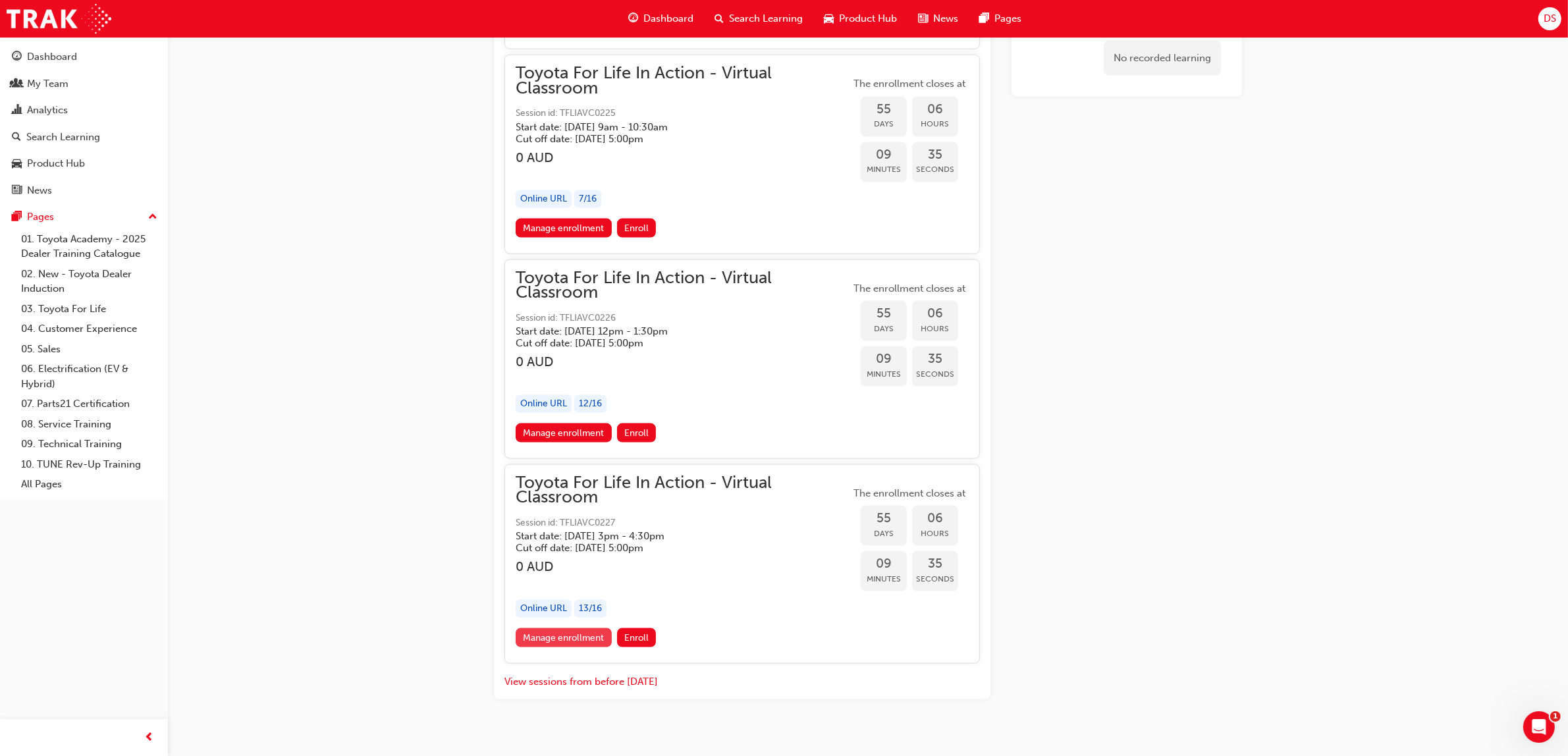
click at [573, 628] on link "Manage enrollment" at bounding box center [563, 637] width 96 height 19
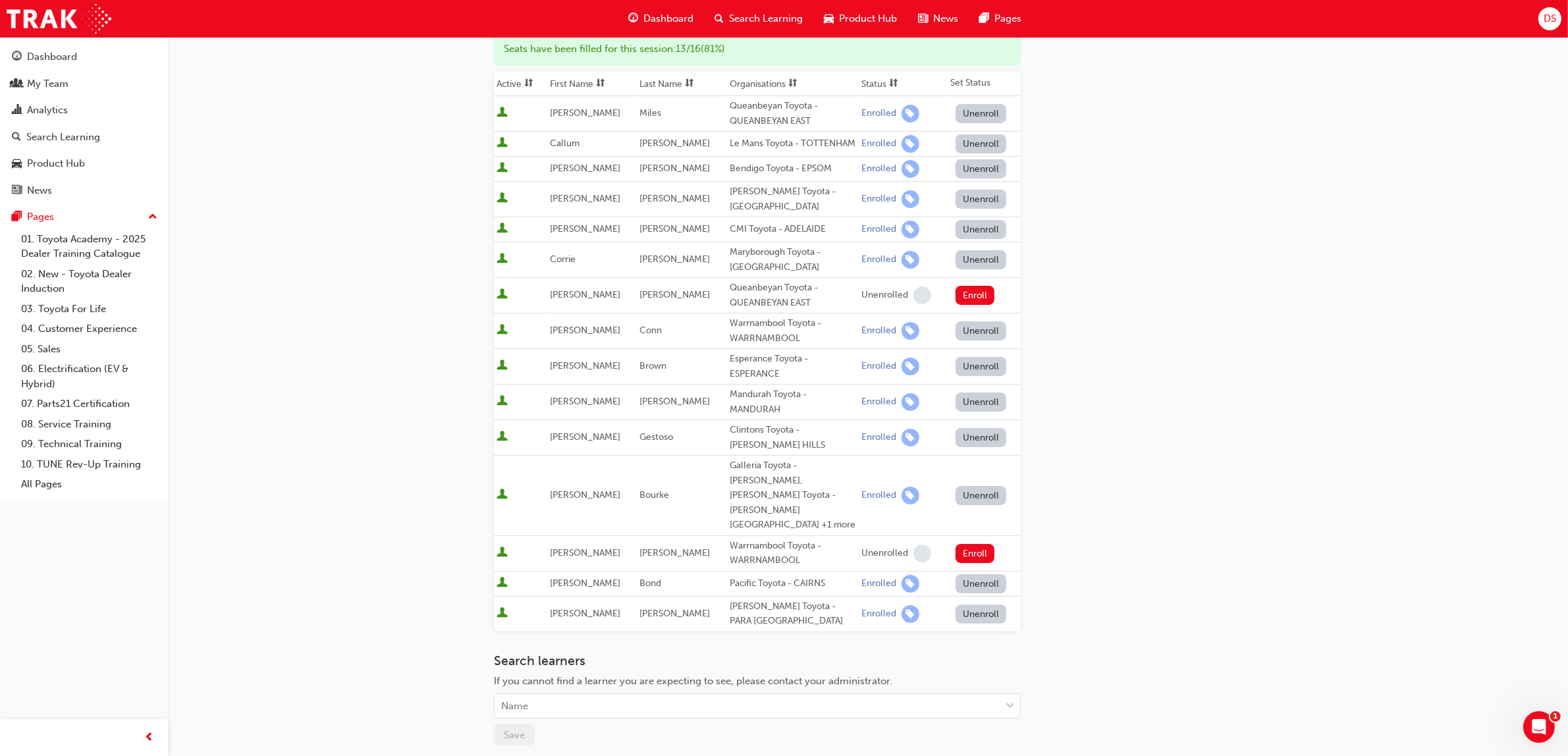
scroll to position [326, 0]
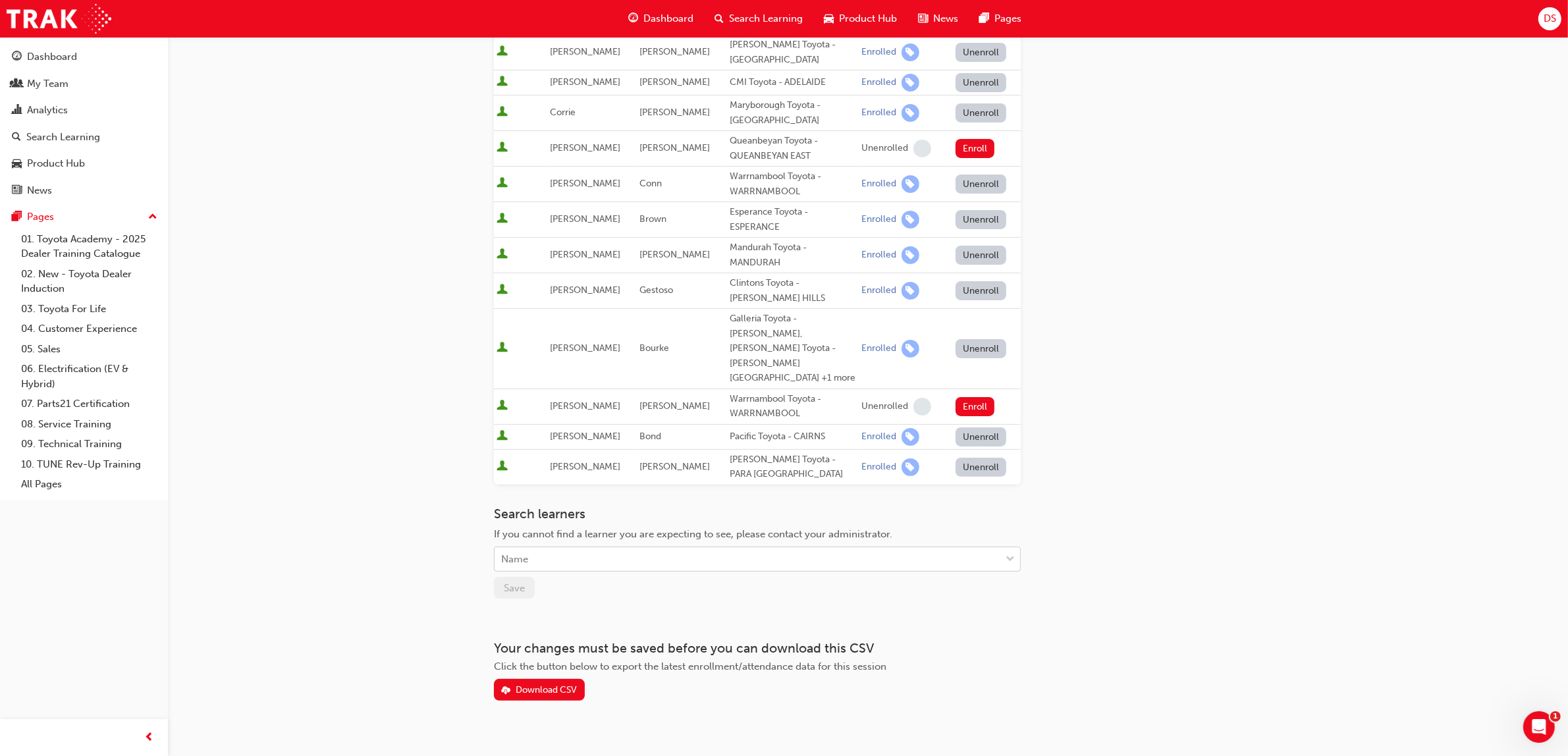
click at [537, 548] on div "Name" at bounding box center [747, 559] width 506 height 23
type input "jakson"
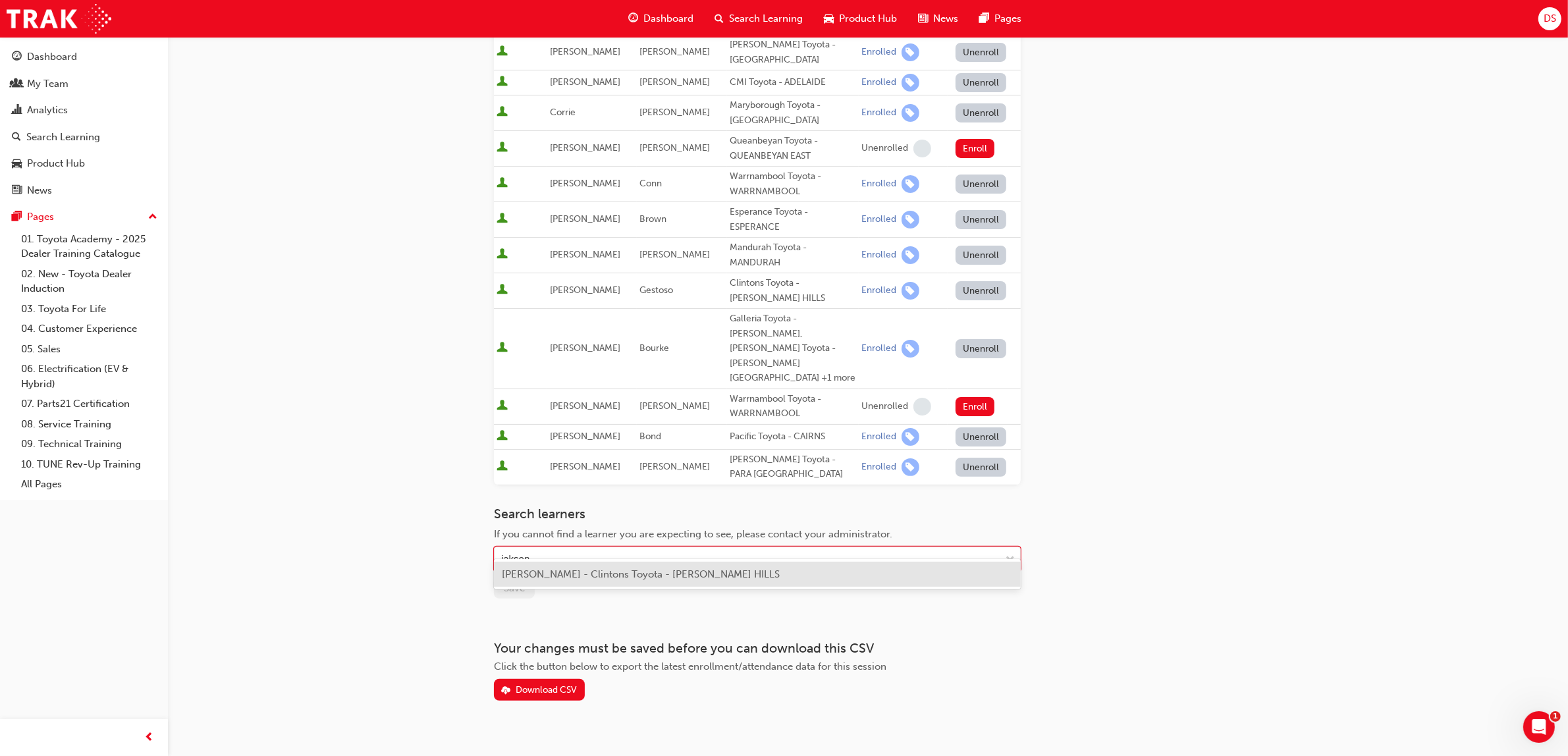
click at [587, 575] on span "[PERSON_NAME] - Clintons Toyota - [PERSON_NAME] HILLS" at bounding box center [641, 574] width 278 height 12
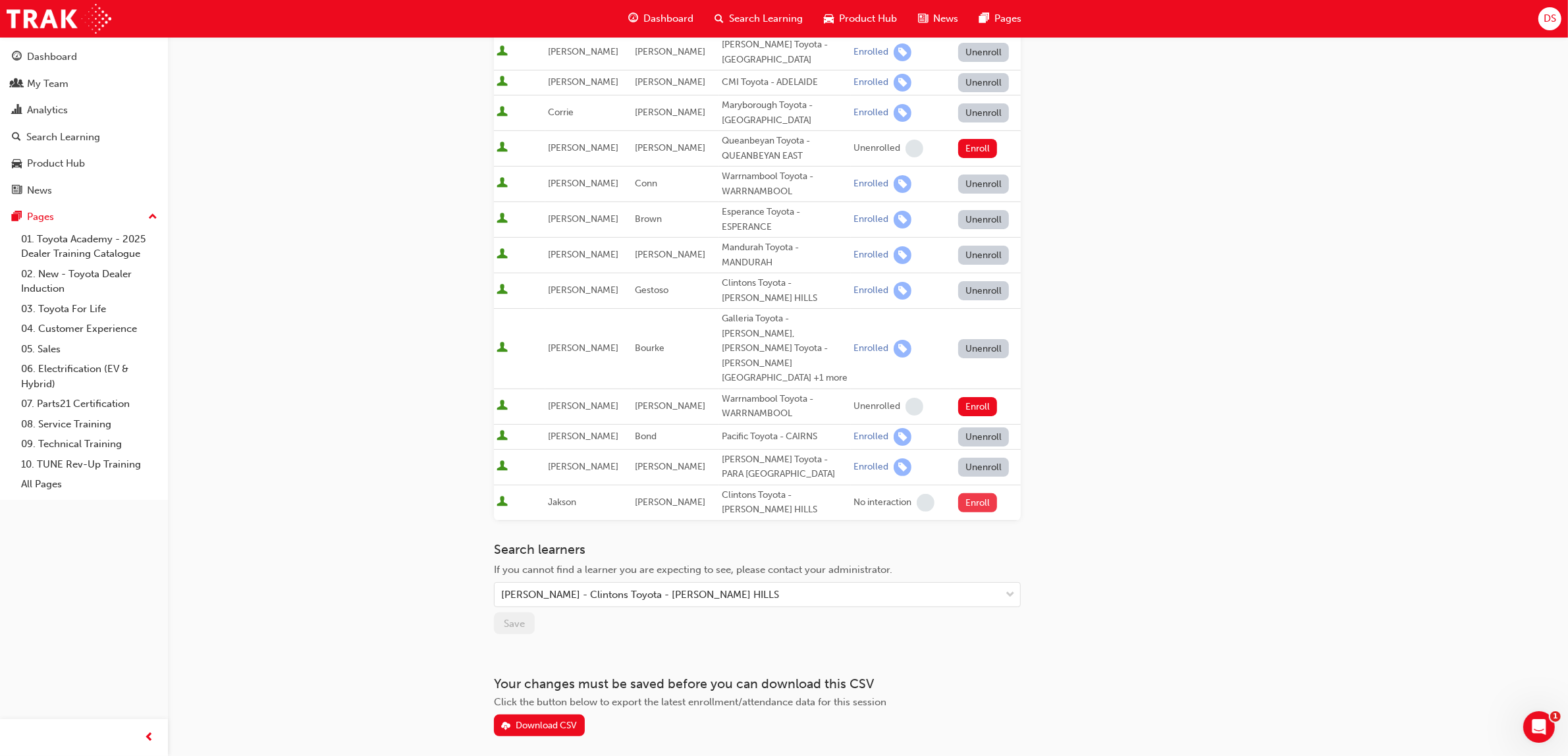
click at [966, 493] on button "Enroll" at bounding box center [978, 502] width 39 height 19
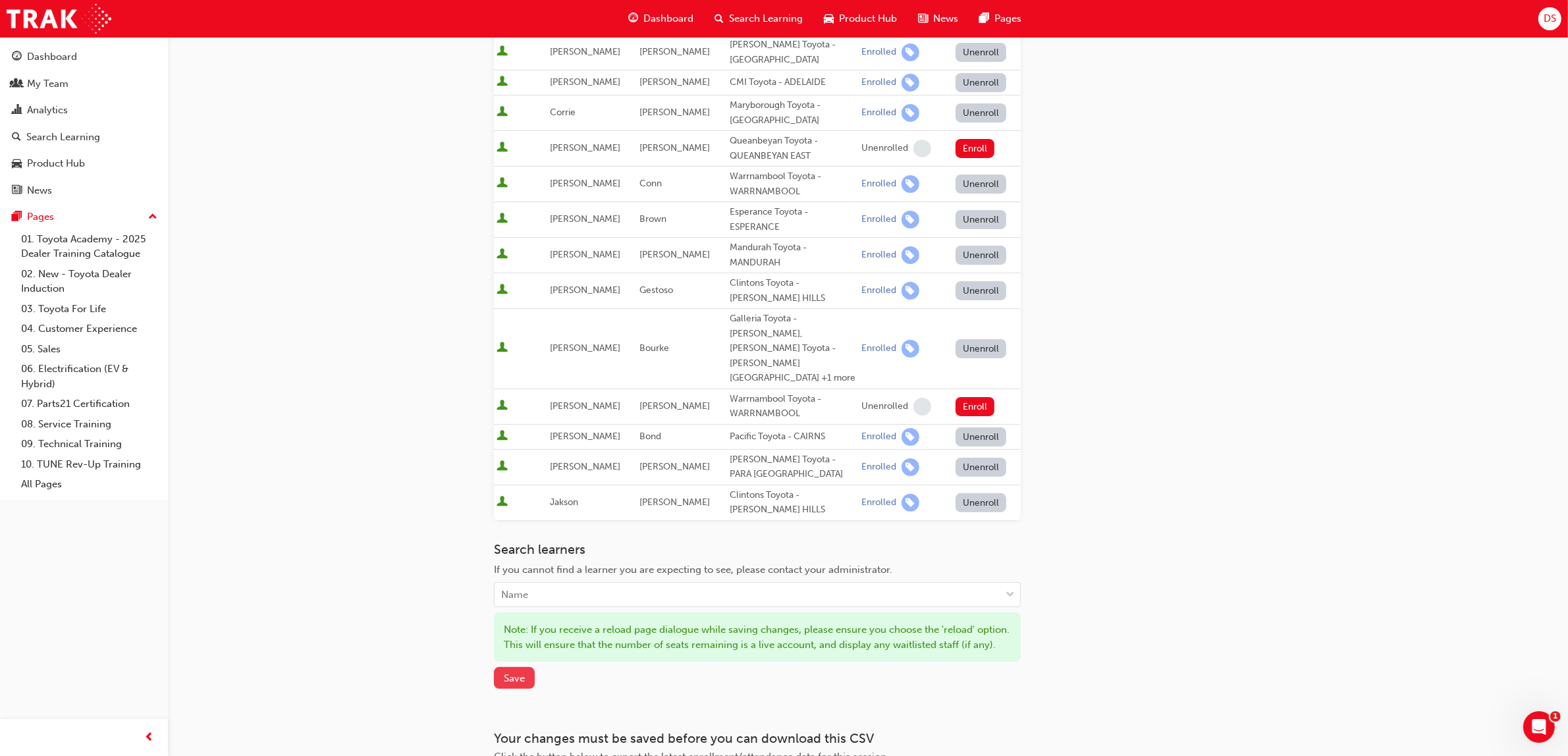
click at [514, 672] on span "Save" at bounding box center [514, 678] width 21 height 12
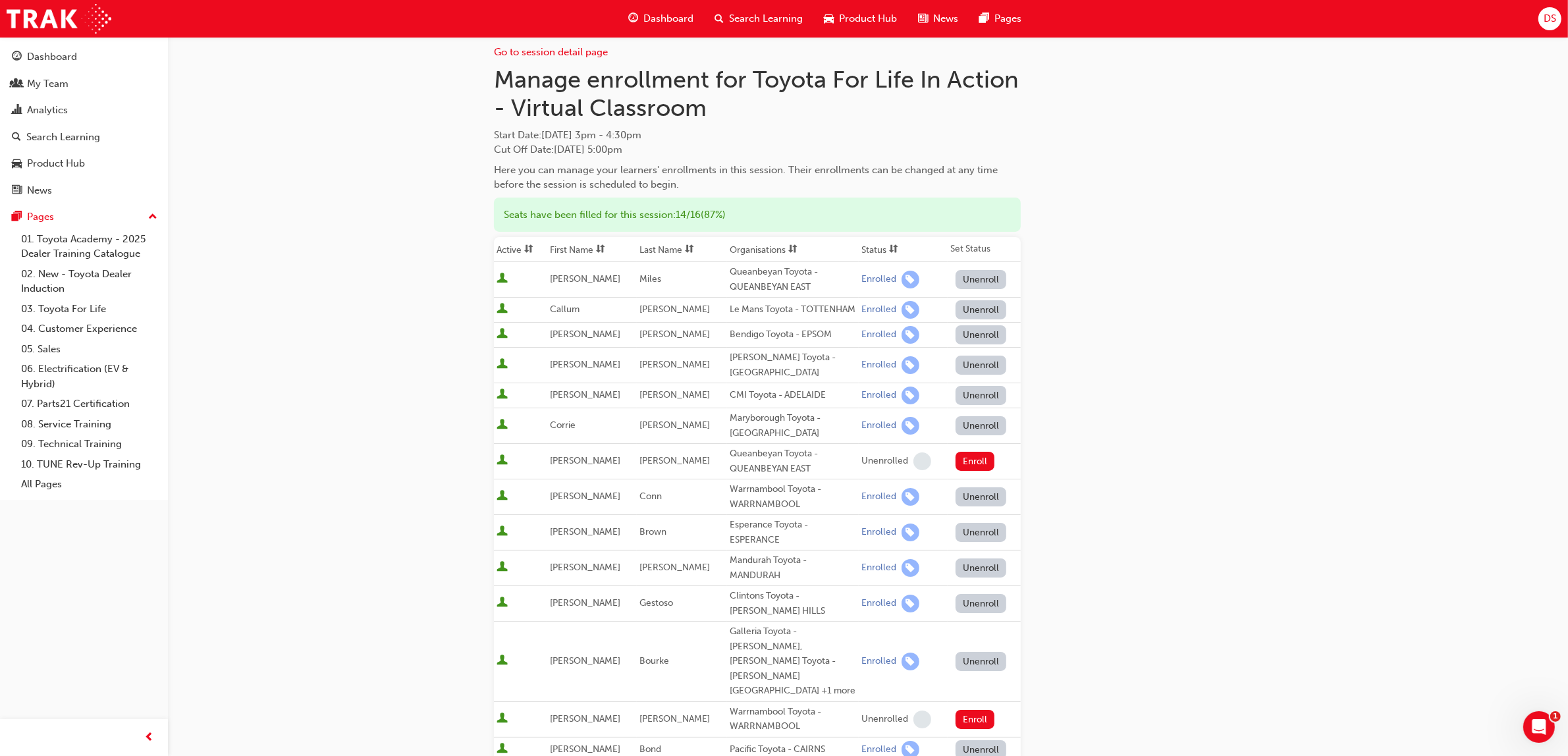
scroll to position [0, 0]
